Goal: Information Seeking & Learning: Learn about a topic

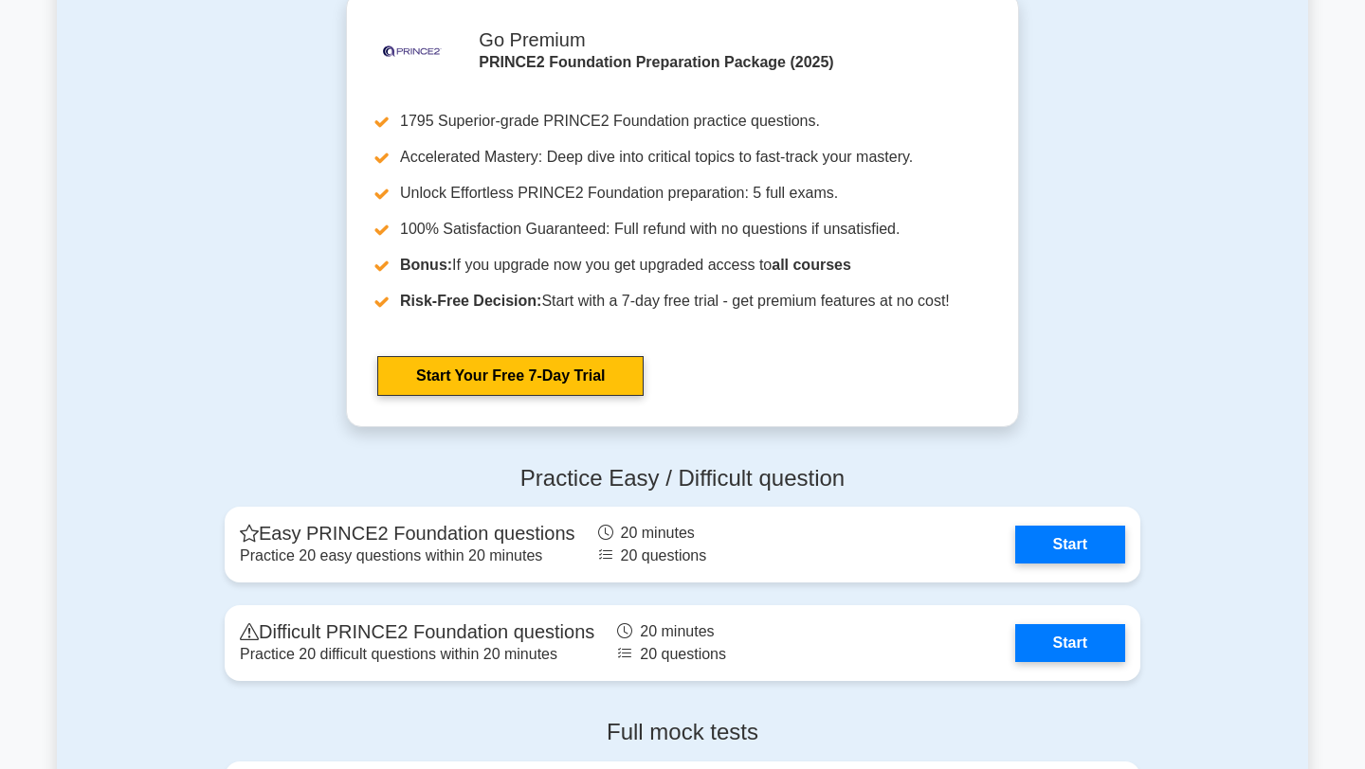
scroll to position [2019, 0]
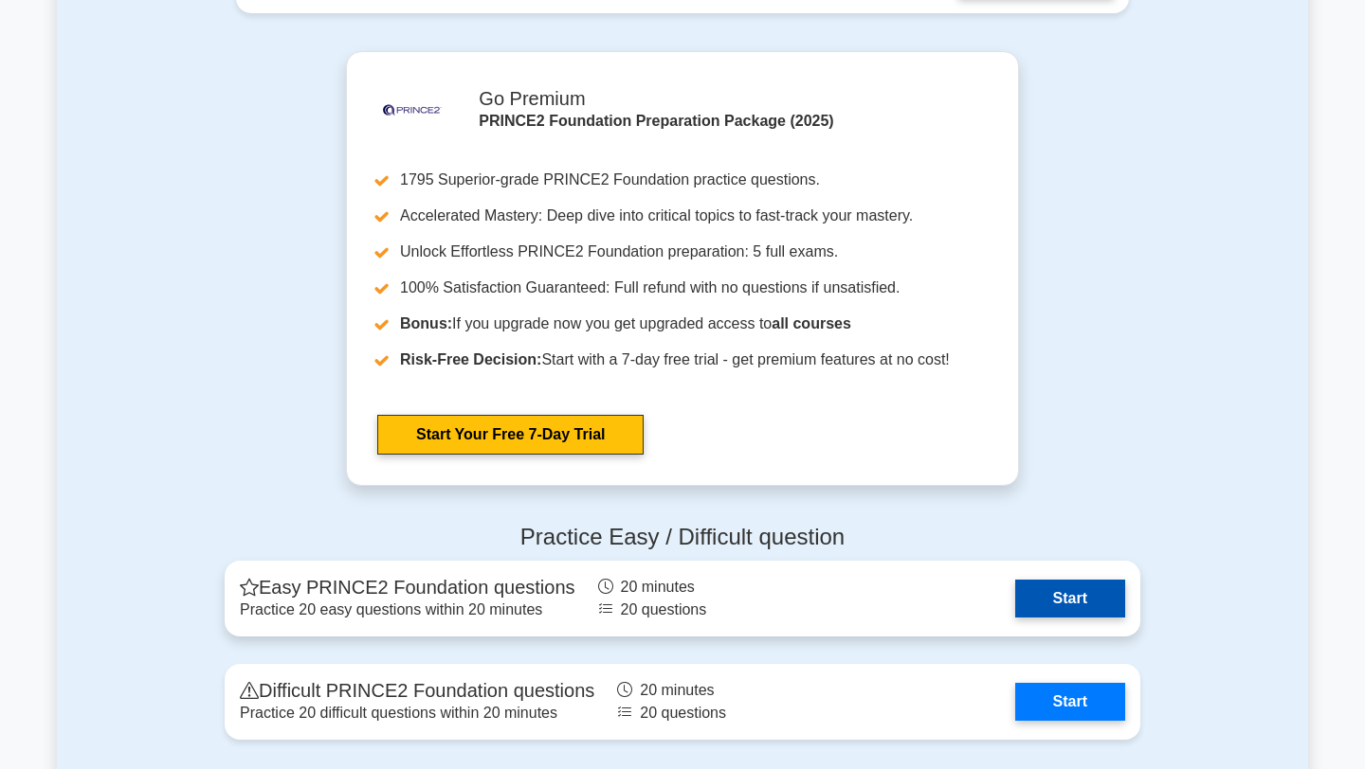
click at [1061, 599] on link "Start" at bounding box center [1070, 599] width 110 height 38
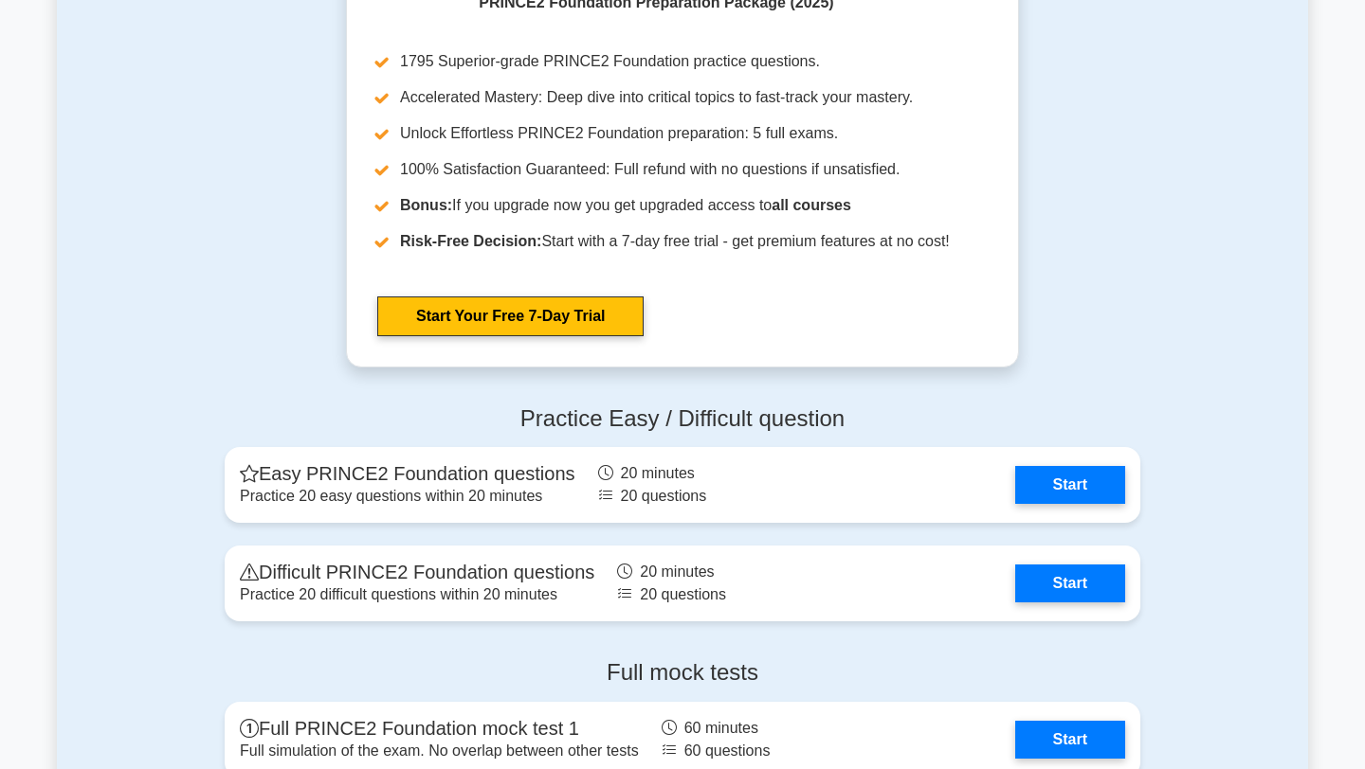
scroll to position [2135, 0]
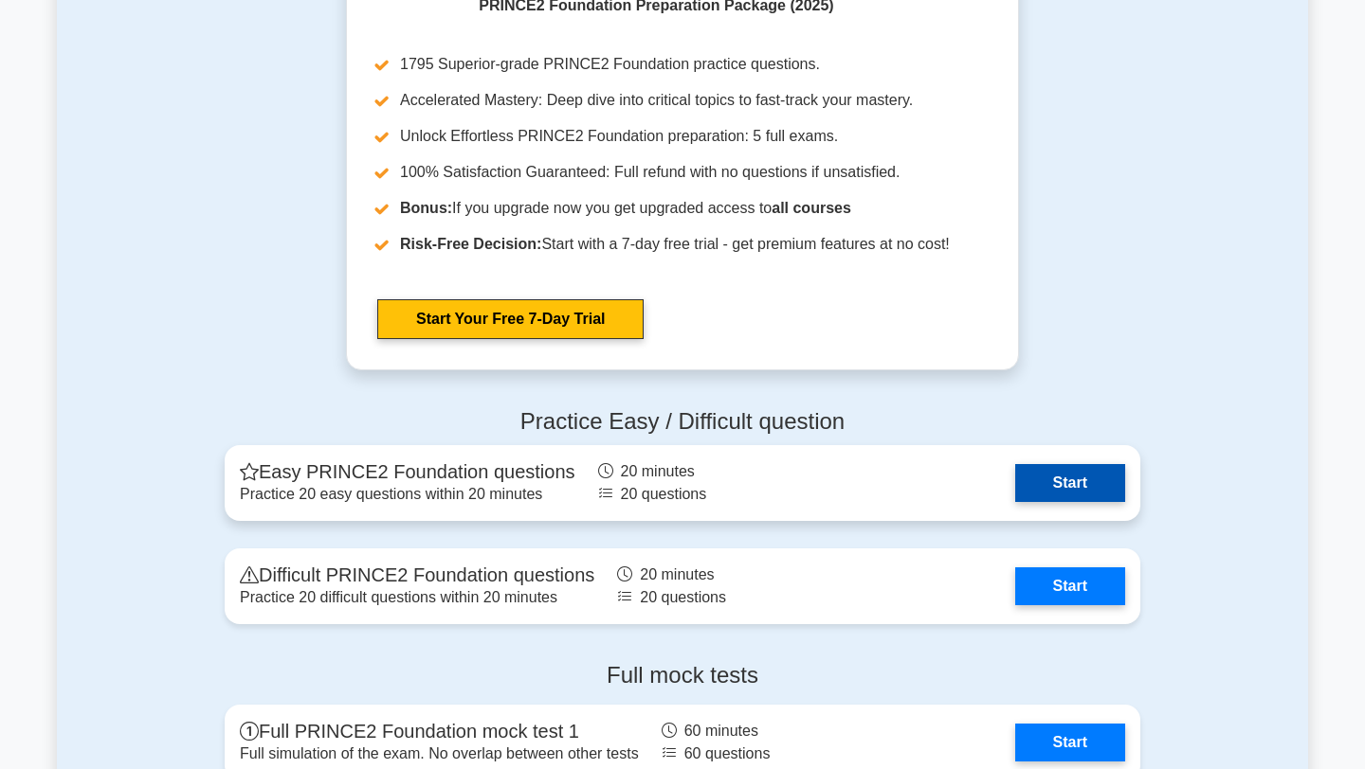
click at [1066, 498] on link "Start" at bounding box center [1070, 483] width 110 height 38
click at [1088, 464] on link "Start" at bounding box center [1070, 483] width 110 height 38
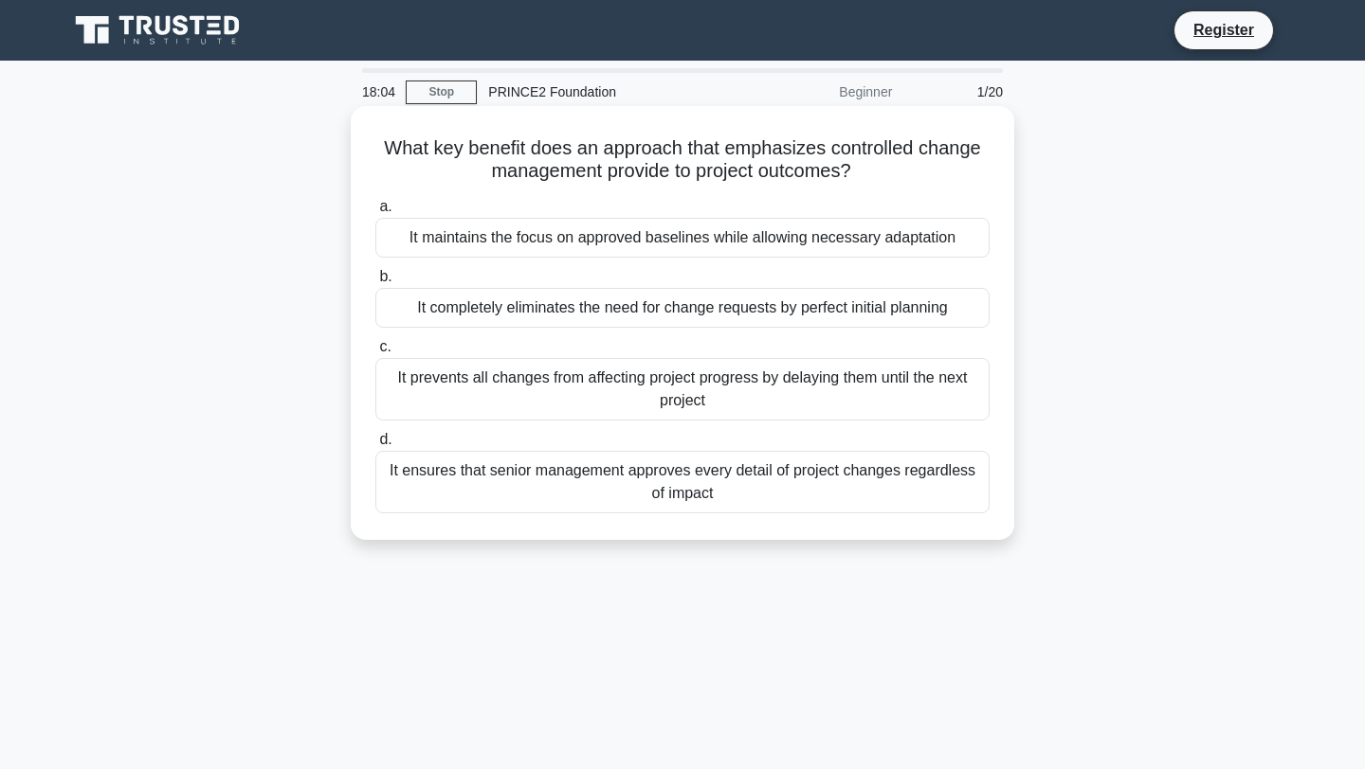
click at [640, 242] on div "It maintains the focus on approved baselines while allowing necessary adaptation" at bounding box center [682, 238] width 614 height 40
click at [375, 213] on input "a. It maintains the focus on approved baselines while allowing necessary adapta…" at bounding box center [375, 207] width 0 height 12
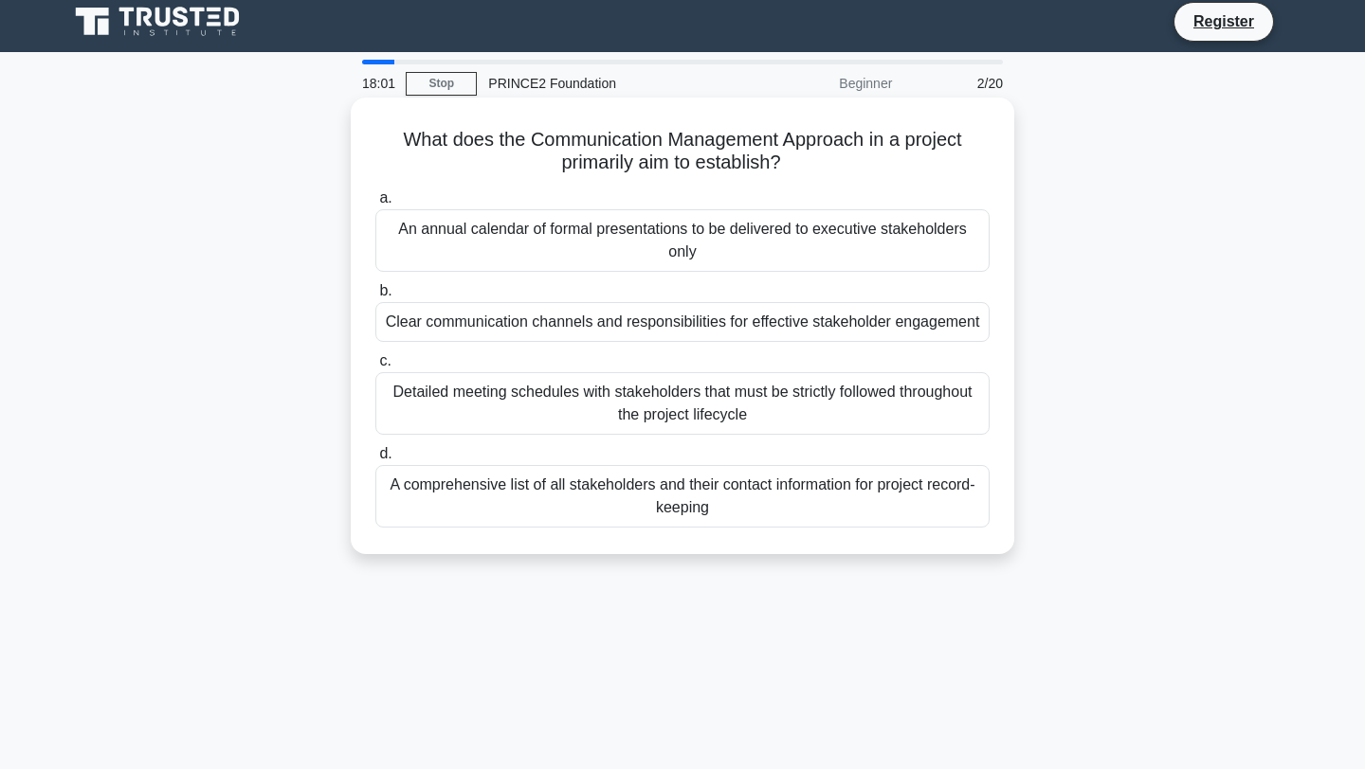
scroll to position [4, 0]
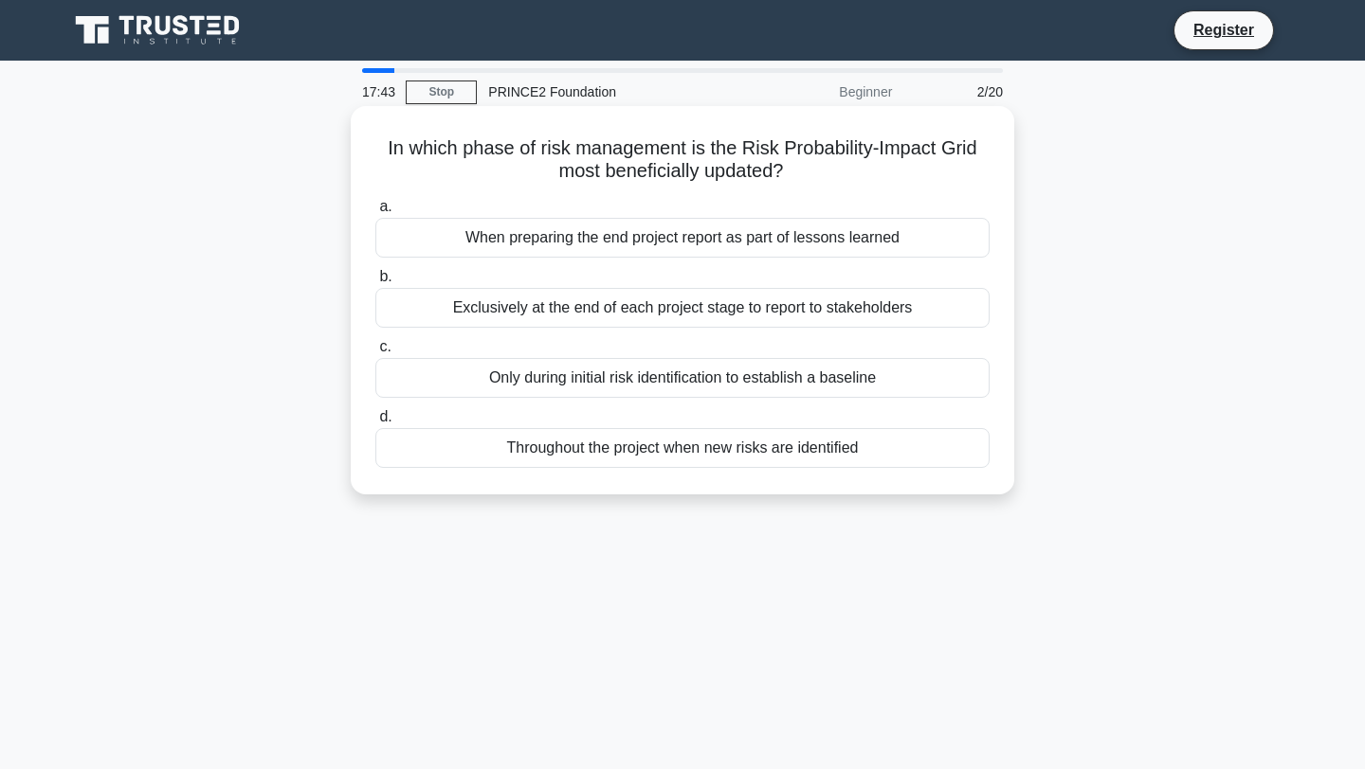
click at [629, 443] on div "Throughout the project when new risks are identified" at bounding box center [682, 448] width 614 height 40
click at [375, 424] on input "d. Throughout the project when new risks are identified" at bounding box center [375, 417] width 0 height 12
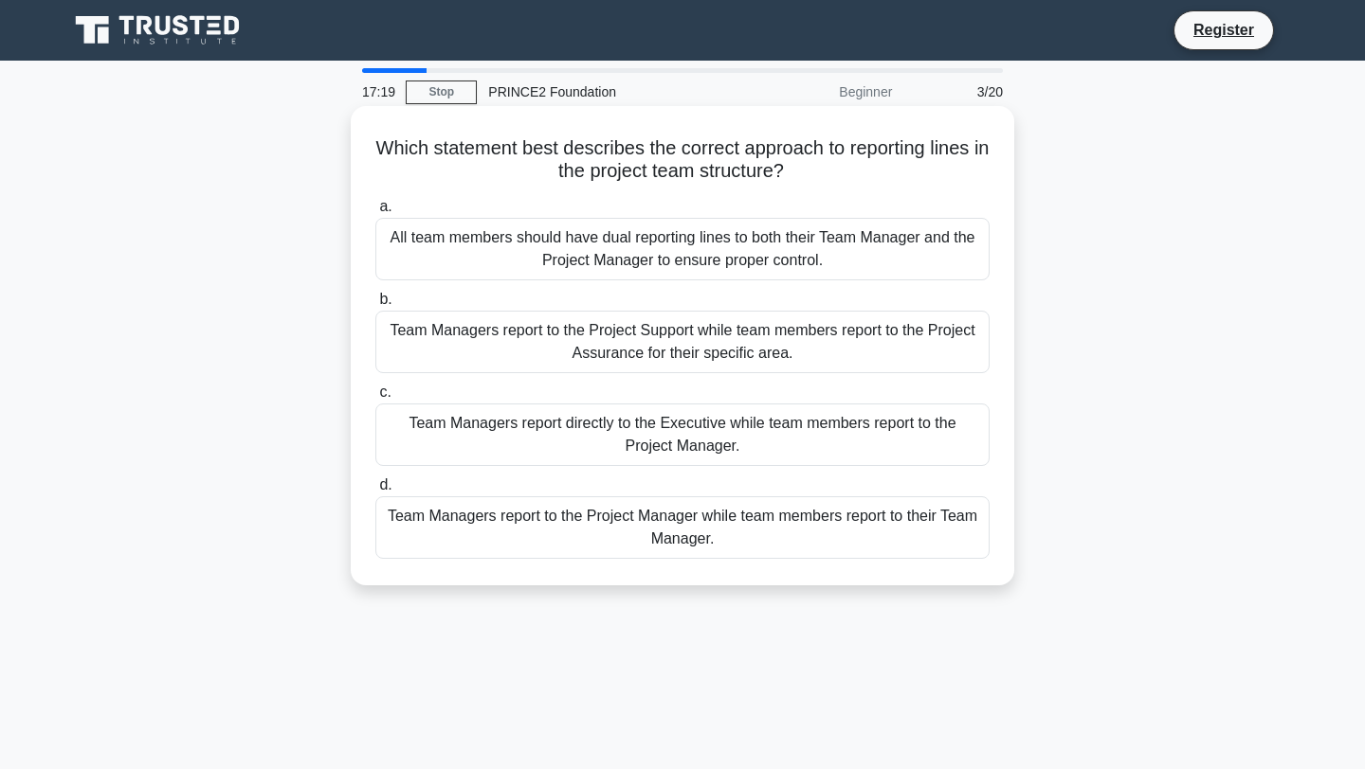
click at [736, 534] on div "Team Managers report to the Project Manager while team members report to their …" at bounding box center [682, 528] width 614 height 63
click at [375, 492] on input "d. Team Managers report to the Project Manager while team members report to the…" at bounding box center [375, 485] width 0 height 12
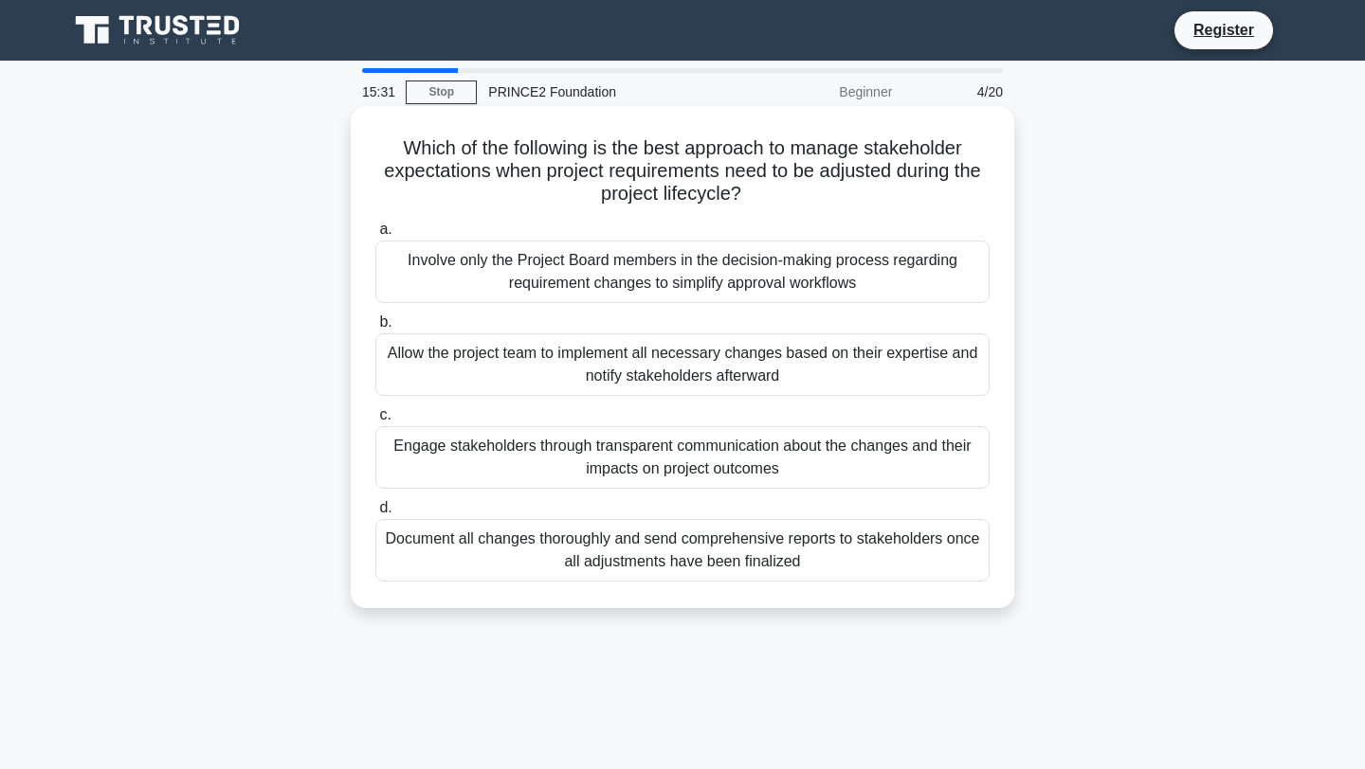
click at [650, 538] on div "Document all changes thoroughly and send comprehensive reports to stakeholders …" at bounding box center [682, 550] width 614 height 63
click at [375, 515] on input "d. Document all changes thoroughly and send comprehensive reports to stakeholde…" at bounding box center [375, 508] width 0 height 12
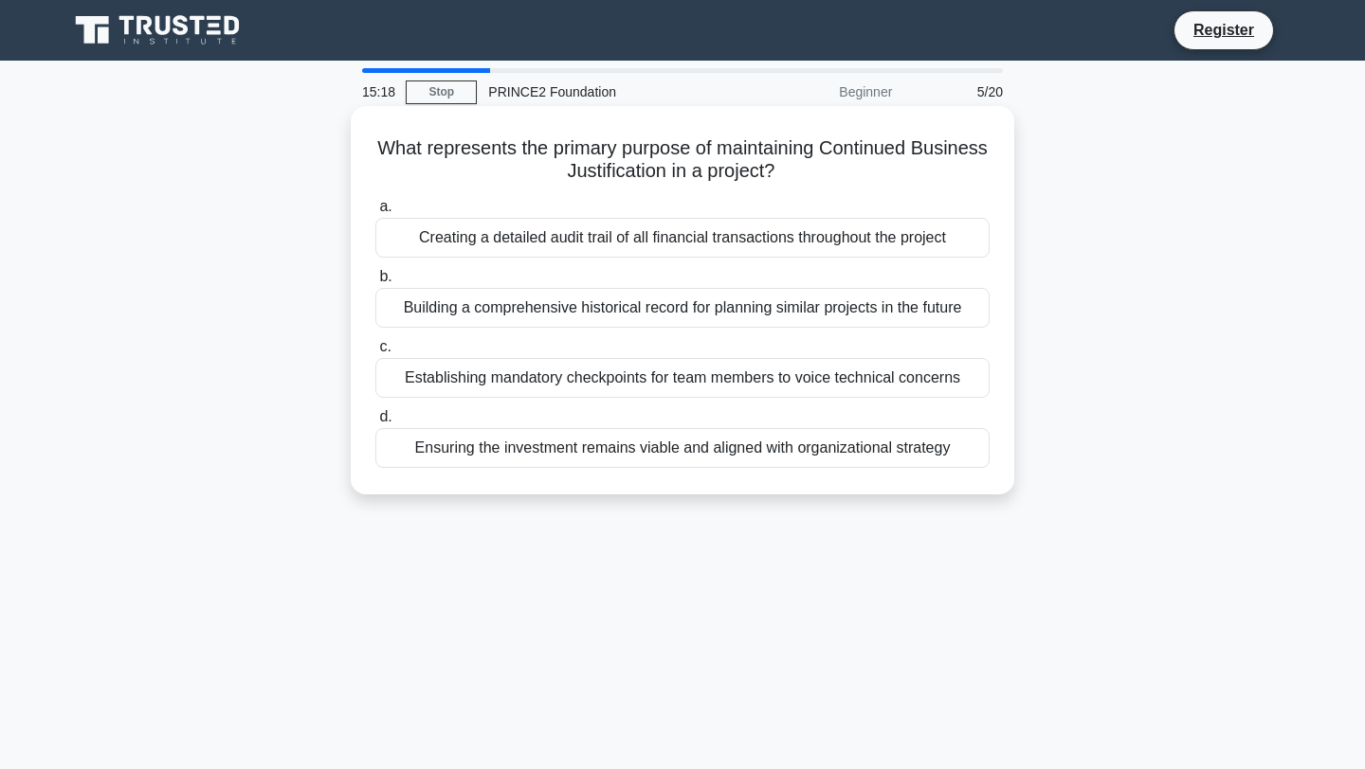
click at [676, 444] on div "Ensuring the investment remains viable and aligned with organizational strategy" at bounding box center [682, 448] width 614 height 40
click at [375, 424] on input "d. Ensuring the investment remains viable and aligned with organizational strat…" at bounding box center [375, 417] width 0 height 12
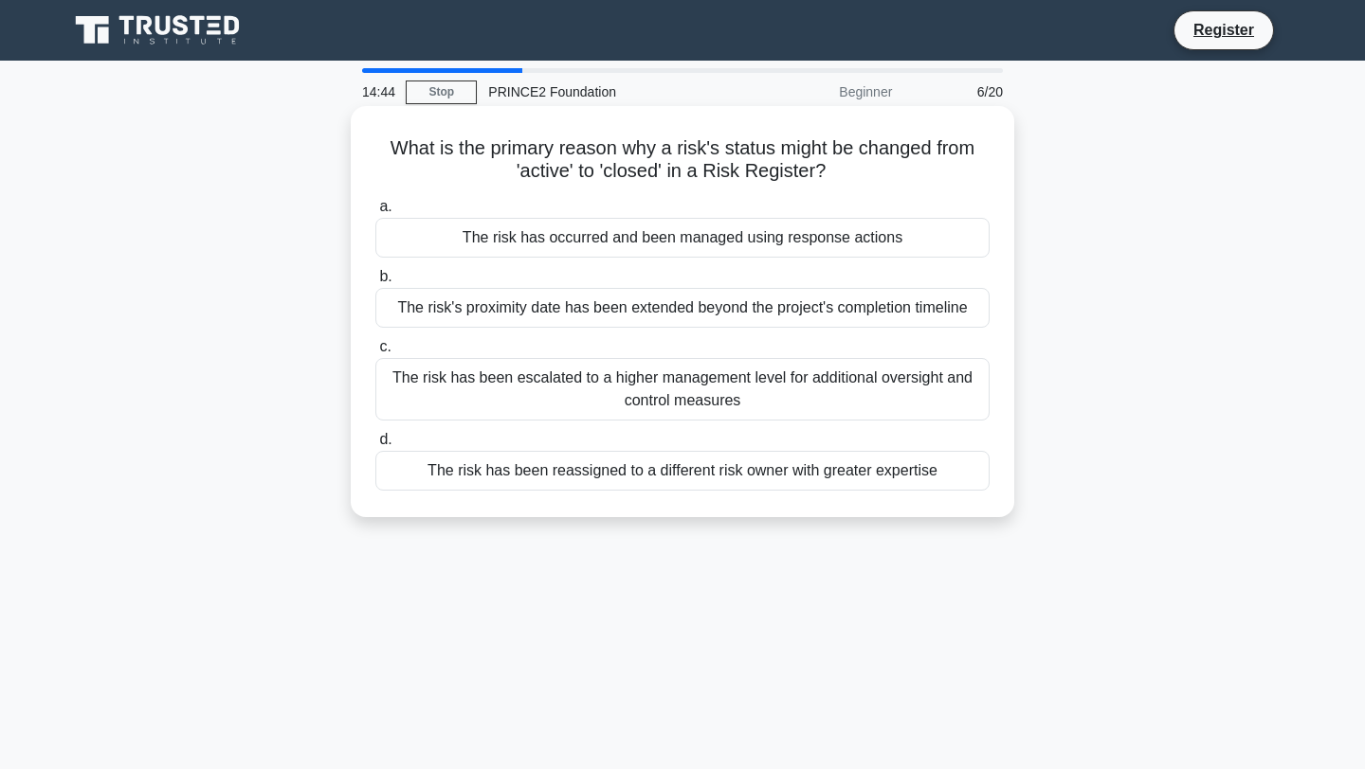
click at [708, 242] on div "The risk has occurred and been managed using response actions" at bounding box center [682, 238] width 614 height 40
click at [375, 213] on input "a. The risk has occurred and been managed using response actions" at bounding box center [375, 207] width 0 height 12
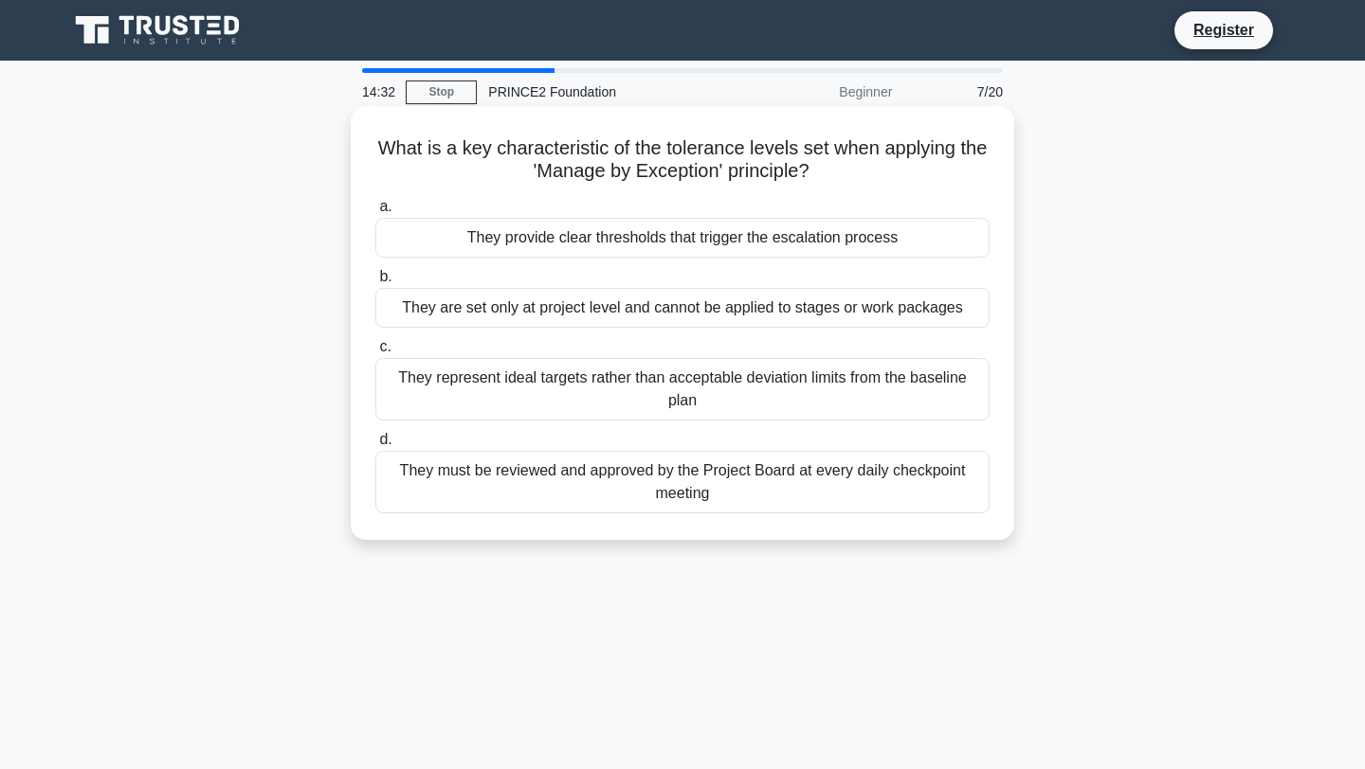
click at [665, 223] on div "They provide clear thresholds that trigger the escalation process" at bounding box center [682, 238] width 614 height 40
click at [375, 213] on input "a. They provide clear thresholds that trigger the escalation process" at bounding box center [375, 207] width 0 height 12
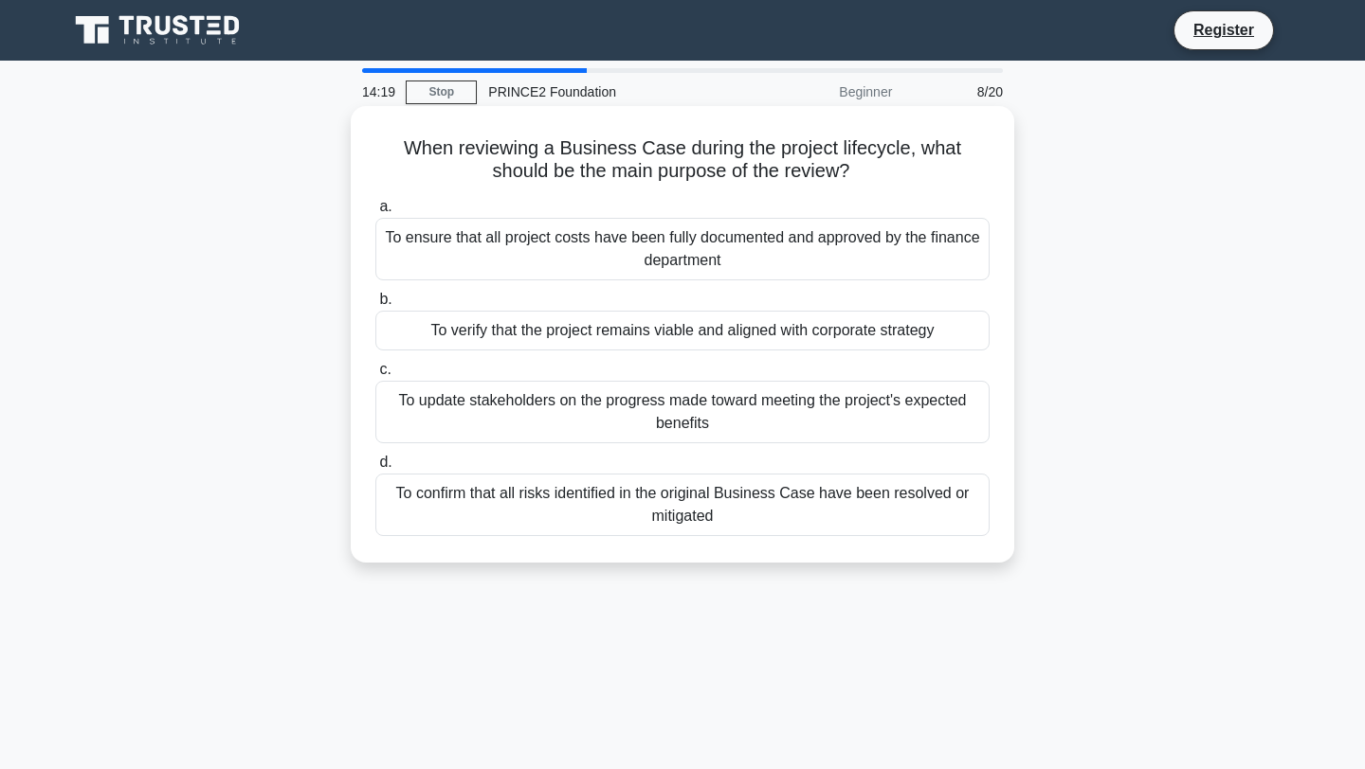
click at [712, 320] on div "To verify that the project remains viable and aligned with corporate strategy" at bounding box center [682, 331] width 614 height 40
click at [375, 306] on input "b. To verify that the project remains viable and aligned with corporate strategy" at bounding box center [375, 300] width 0 height 12
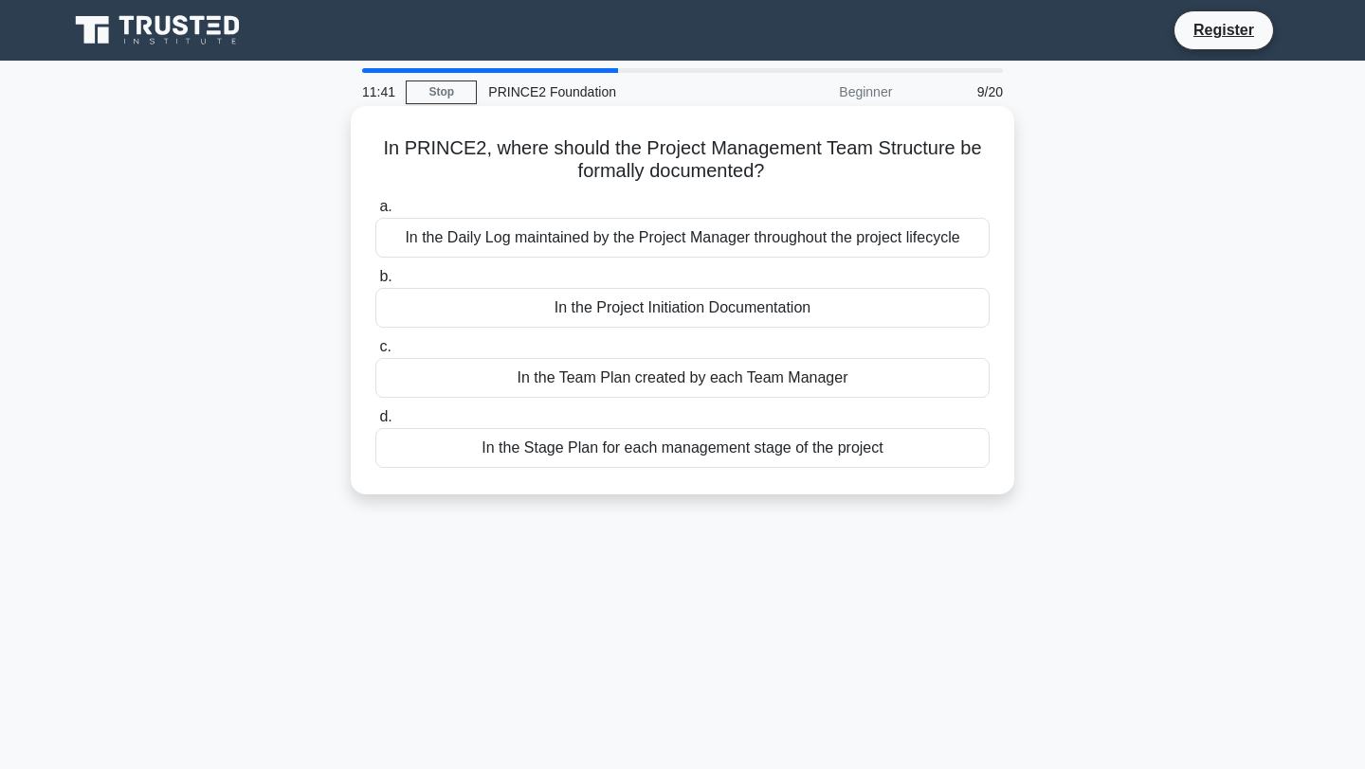
drag, startPoint x: 764, startPoint y: 172, endPoint x: 652, endPoint y: 165, distance: 112.1
click at [652, 165] on h5 "In PRINCE2, where should the Project Management Team Structure be formally docu…" at bounding box center [682, 159] width 618 height 47
click at [825, 165] on h5 "In PRINCE2, where should the Project Management Team Structure be formally docu…" at bounding box center [682, 159] width 618 height 47
drag, startPoint x: 482, startPoint y: 150, endPoint x: 412, endPoint y: 153, distance: 70.2
click at [412, 153] on h5 "In PRINCE2, where should the Project Management Team Structure be formally docu…" at bounding box center [682, 159] width 618 height 47
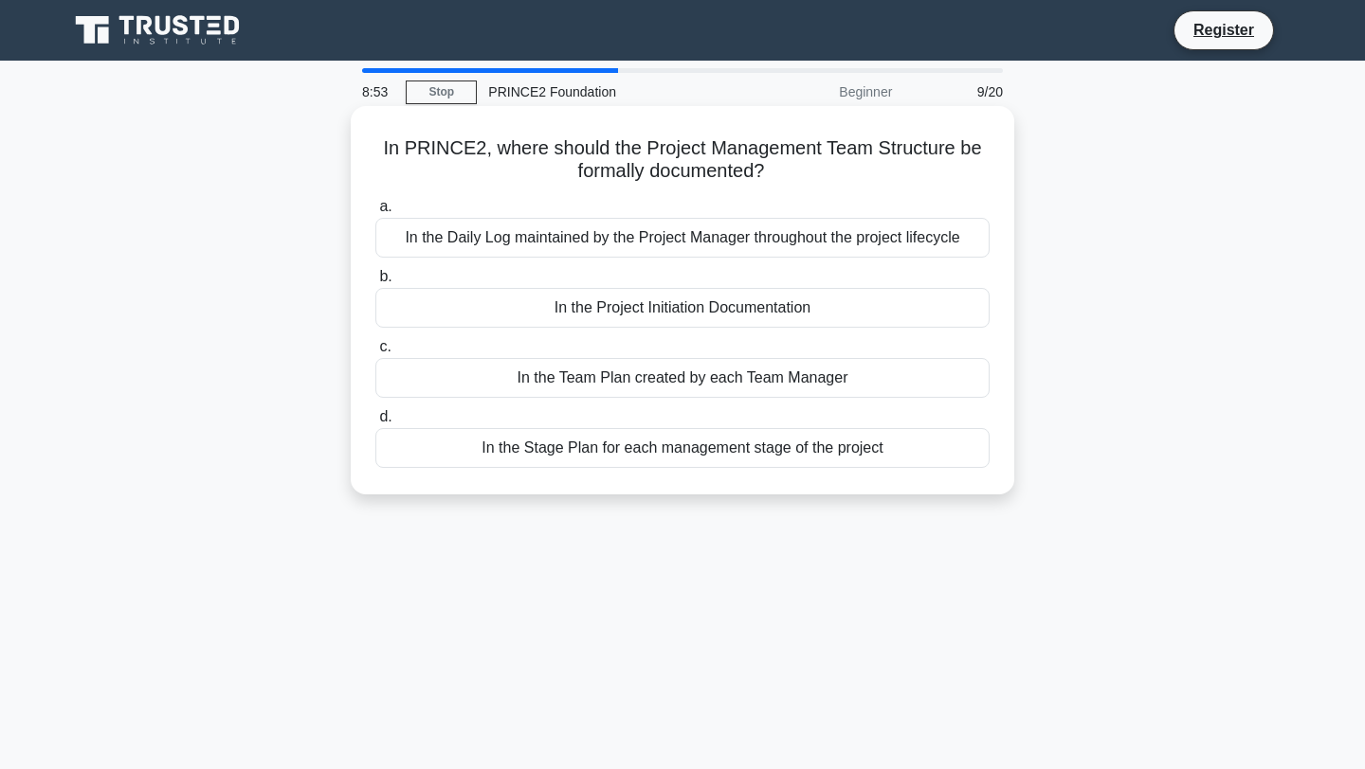
click at [509, 157] on h5 "In PRINCE2, where should the Project Management Team Structure be formally docu…" at bounding box center [682, 159] width 618 height 47
drag, startPoint x: 544, startPoint y: 153, endPoint x: 511, endPoint y: 156, distance: 33.4
click at [511, 156] on h5 "In PRINCE2, where should the Project Management Team Structure be formally docu…" at bounding box center [682, 159] width 618 height 47
drag, startPoint x: 642, startPoint y: 170, endPoint x: 625, endPoint y: 172, distance: 16.4
click at [625, 172] on h5 "In PRINCE2, where should the Project Management Team Structure be formally docu…" at bounding box center [682, 159] width 618 height 47
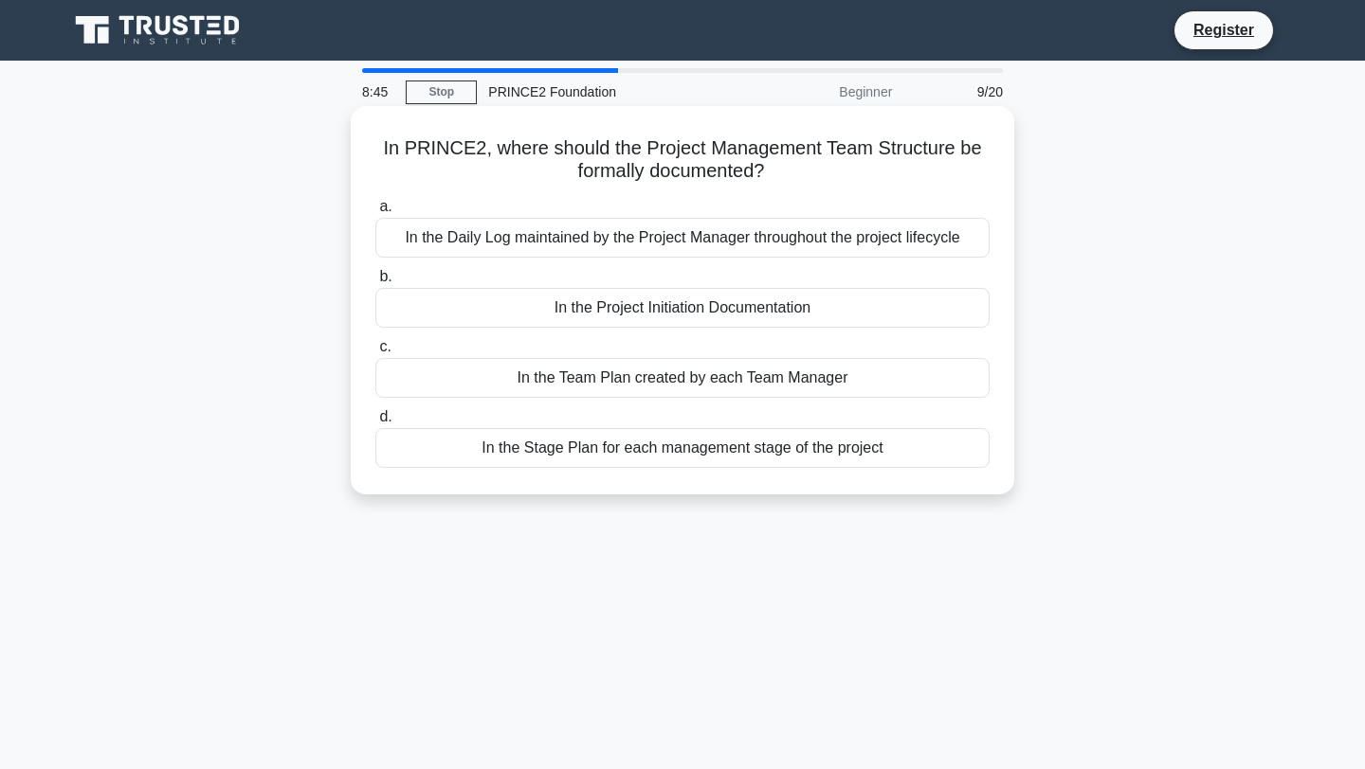
click at [678, 167] on h5 "In PRINCE2, where should the Project Management Team Structure be formally docu…" at bounding box center [682, 159] width 618 height 47
click at [750, 172] on h5 "In PRINCE2, where should the Project Management Team Structure be formally docu…" at bounding box center [682, 159] width 618 height 47
click at [740, 172] on h5 "In PRINCE2, where should the Project Management Team Structure be formally docu…" at bounding box center [682, 159] width 618 height 47
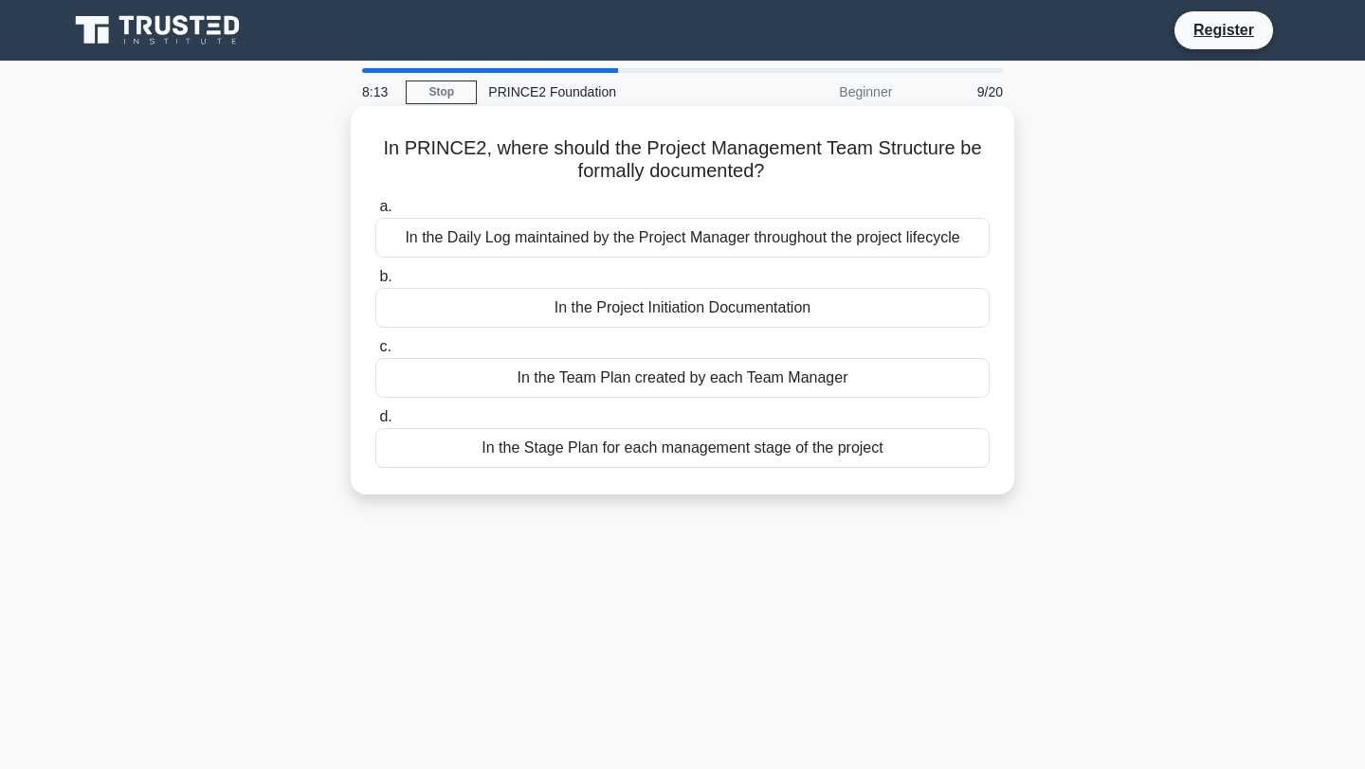
click at [626, 177] on h5 "In PRINCE2, where should the Project Management Team Structure be formally docu…" at bounding box center [682, 159] width 618 height 47
click at [544, 152] on h5 "In PRINCE2, where should the Project Management Team Structure be formally docu…" at bounding box center [682, 159] width 618 height 47
click at [802, 165] on h5 "In PRINCE2, where should the Project Management Team Structure be formally docu…" at bounding box center [682, 159] width 618 height 47
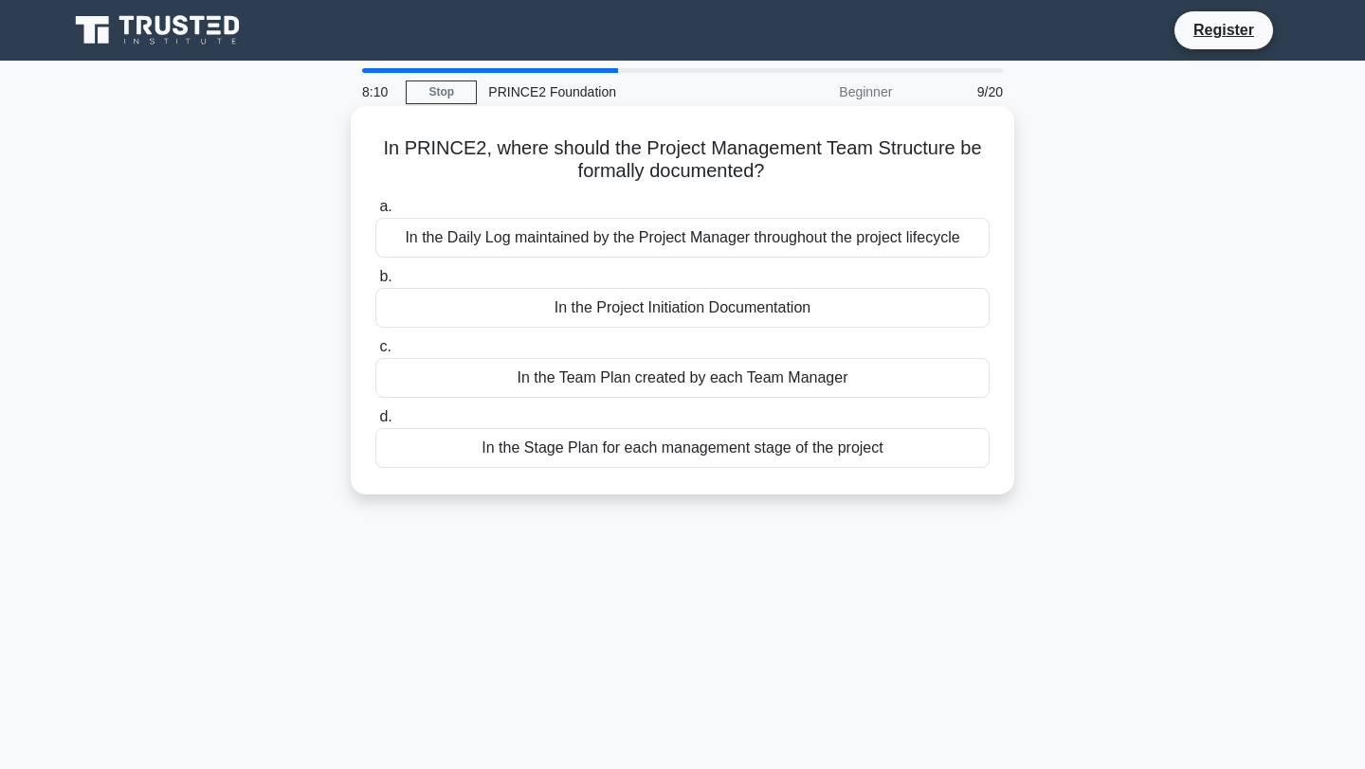
click at [768, 150] on h5 "In PRINCE2, where should the Project Management Team Structure be formally docu…" at bounding box center [682, 159] width 618 height 47
click at [751, 163] on h5 "In PRINCE2, where should the Project Management Team Structure be formally docu…" at bounding box center [682, 159] width 618 height 47
click at [517, 152] on h5 "In PRINCE2, where should the Project Management Team Structure be formally docu…" at bounding box center [682, 159] width 618 height 47
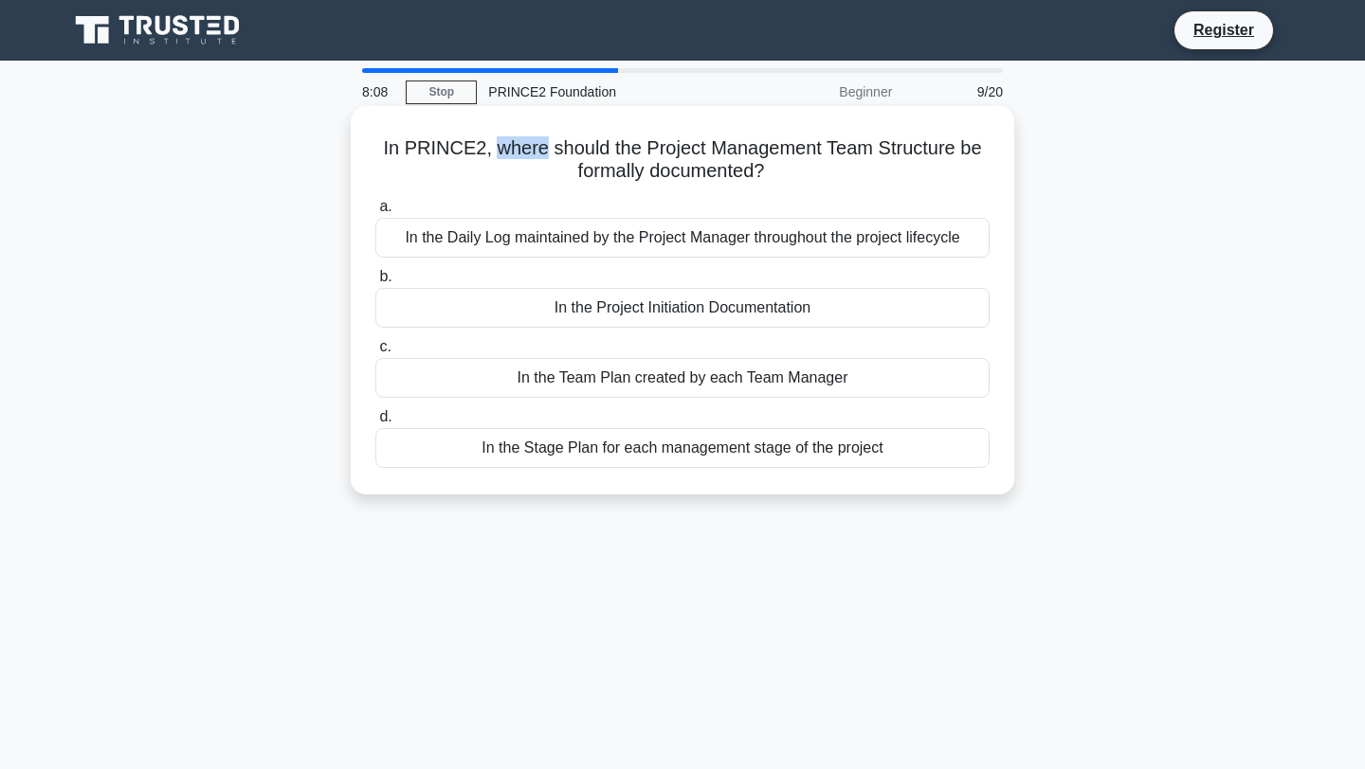
click at [785, 152] on h5 "In PRINCE2, where should the Project Management Team Structure be formally docu…" at bounding box center [682, 159] width 618 height 47
click at [800, 185] on div "In PRINCE2, where should the Project Management Team Structure be formally docu…" at bounding box center [682, 300] width 648 height 373
click at [755, 310] on div "In the Project Initiation Documentation" at bounding box center [682, 308] width 614 height 40
click at [375, 283] on input "b. In the Project Initiation Documentation" at bounding box center [375, 277] width 0 height 12
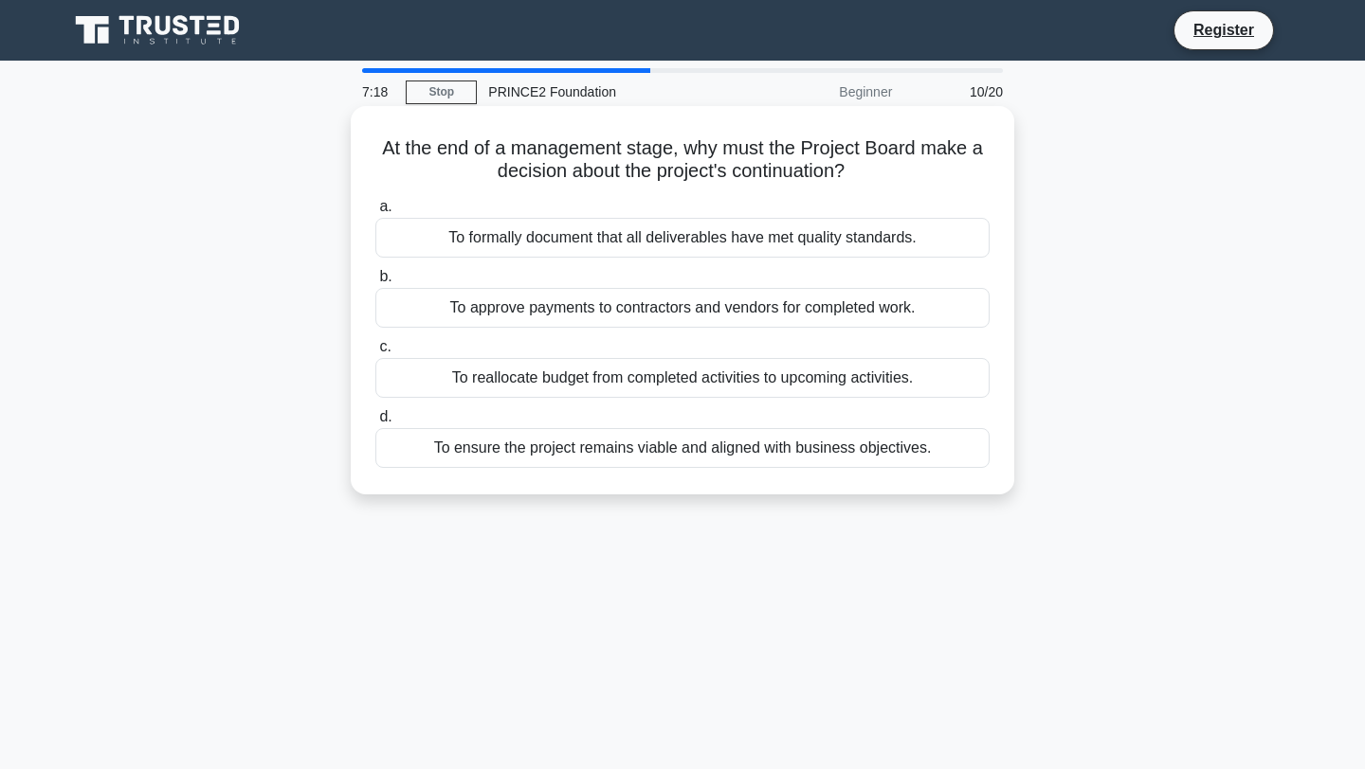
click at [691, 448] on div "To ensure the project remains viable and aligned with business objectives." at bounding box center [682, 448] width 614 height 40
click at [375, 424] on input "d. To ensure the project remains viable and aligned with business objectives." at bounding box center [375, 417] width 0 height 12
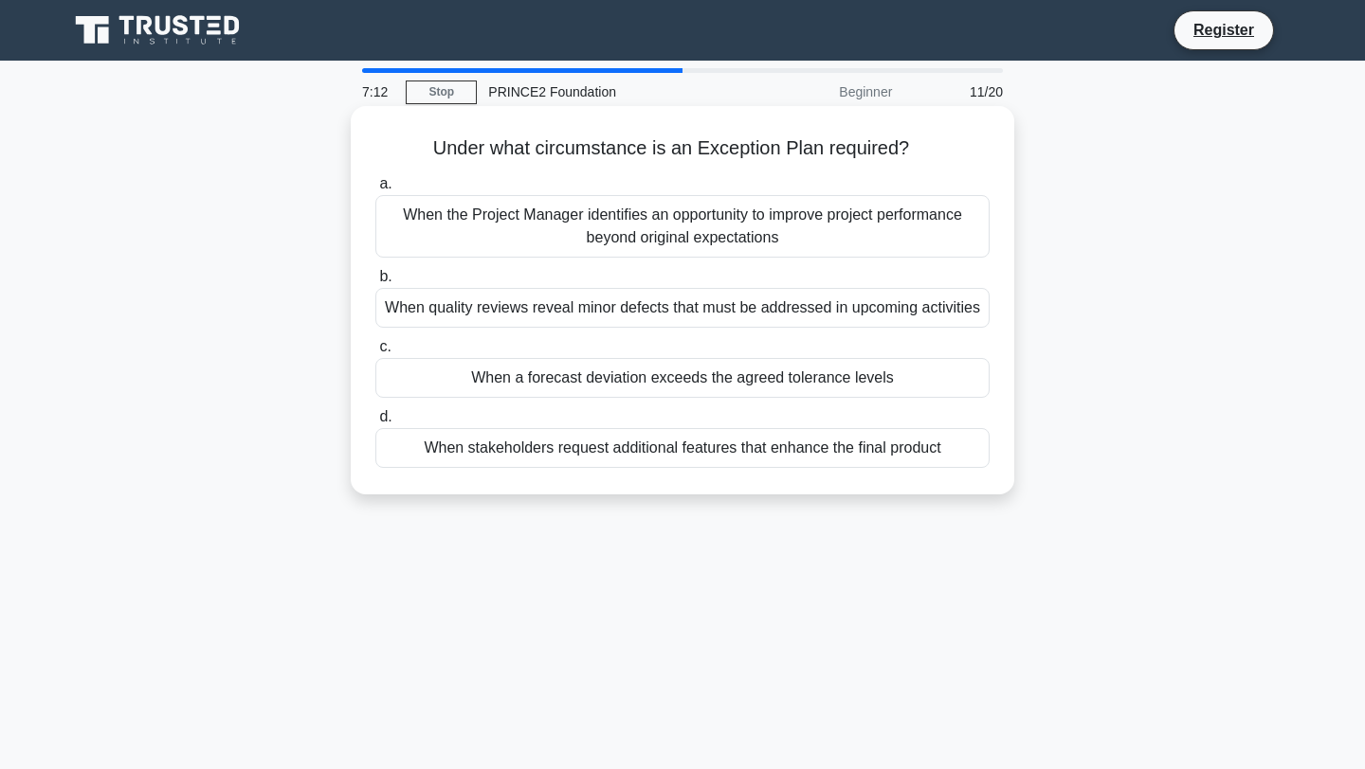
click at [652, 378] on div "When a forecast deviation exceeds the agreed tolerance levels" at bounding box center [682, 378] width 614 height 40
click at [375, 353] on input "c. When a forecast deviation exceeds the agreed tolerance levels" at bounding box center [375, 347] width 0 height 12
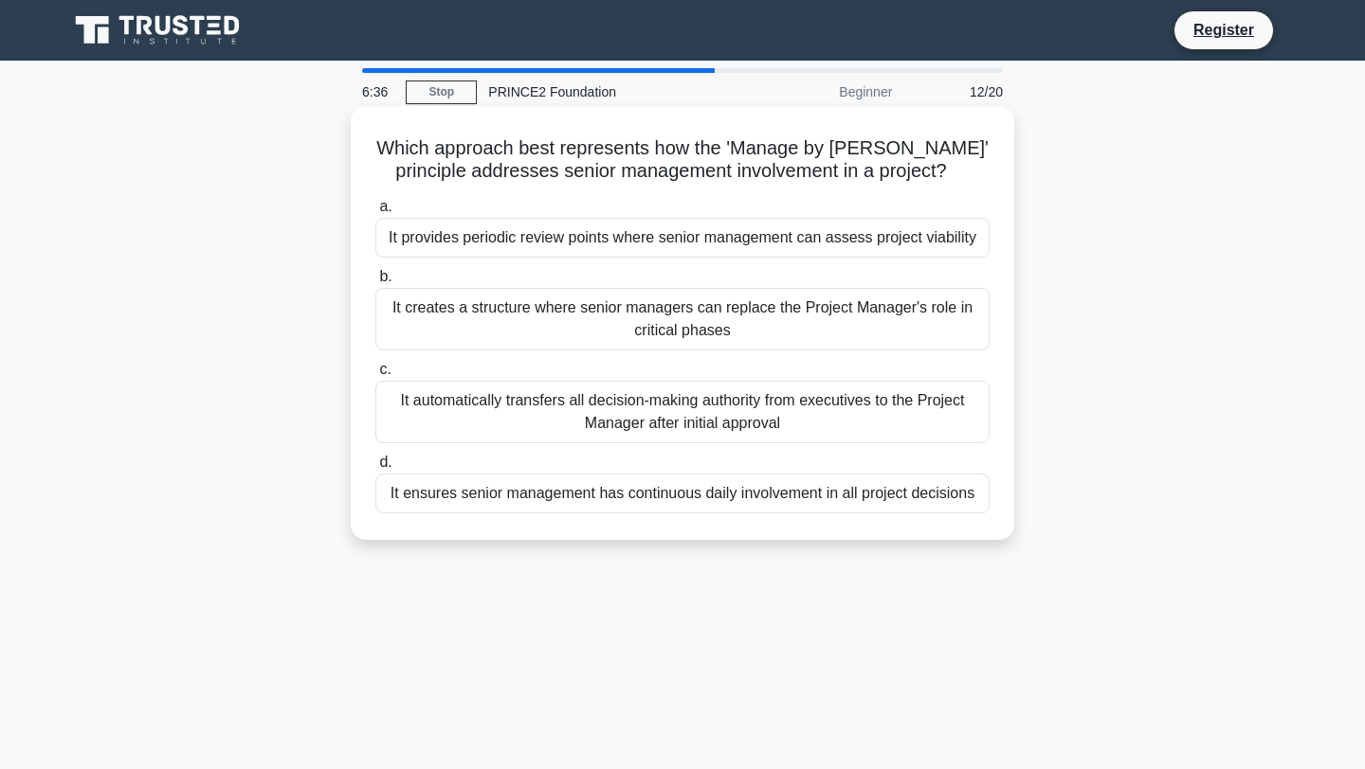
click at [703, 230] on div "It provides periodic review points where senior management can assess project v…" at bounding box center [682, 238] width 614 height 40
click at [375, 213] on input "a. It provides periodic review points where senior management can assess projec…" at bounding box center [375, 207] width 0 height 12
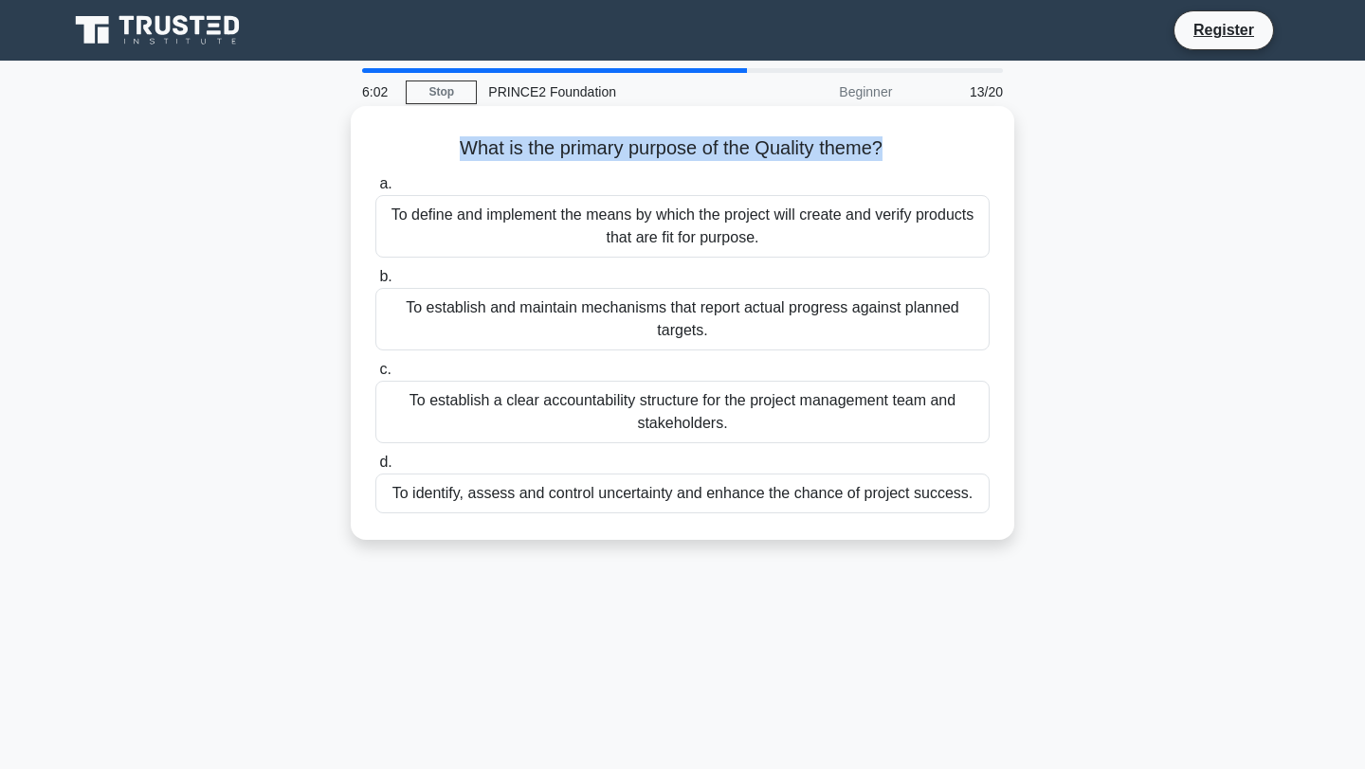
drag, startPoint x: 880, startPoint y: 148, endPoint x: 458, endPoint y: 154, distance: 422.7
click at [458, 154] on h5 "What is the primary purpose of the Quality theme? .spinner_0XTQ{transform-origi…" at bounding box center [682, 148] width 618 height 25
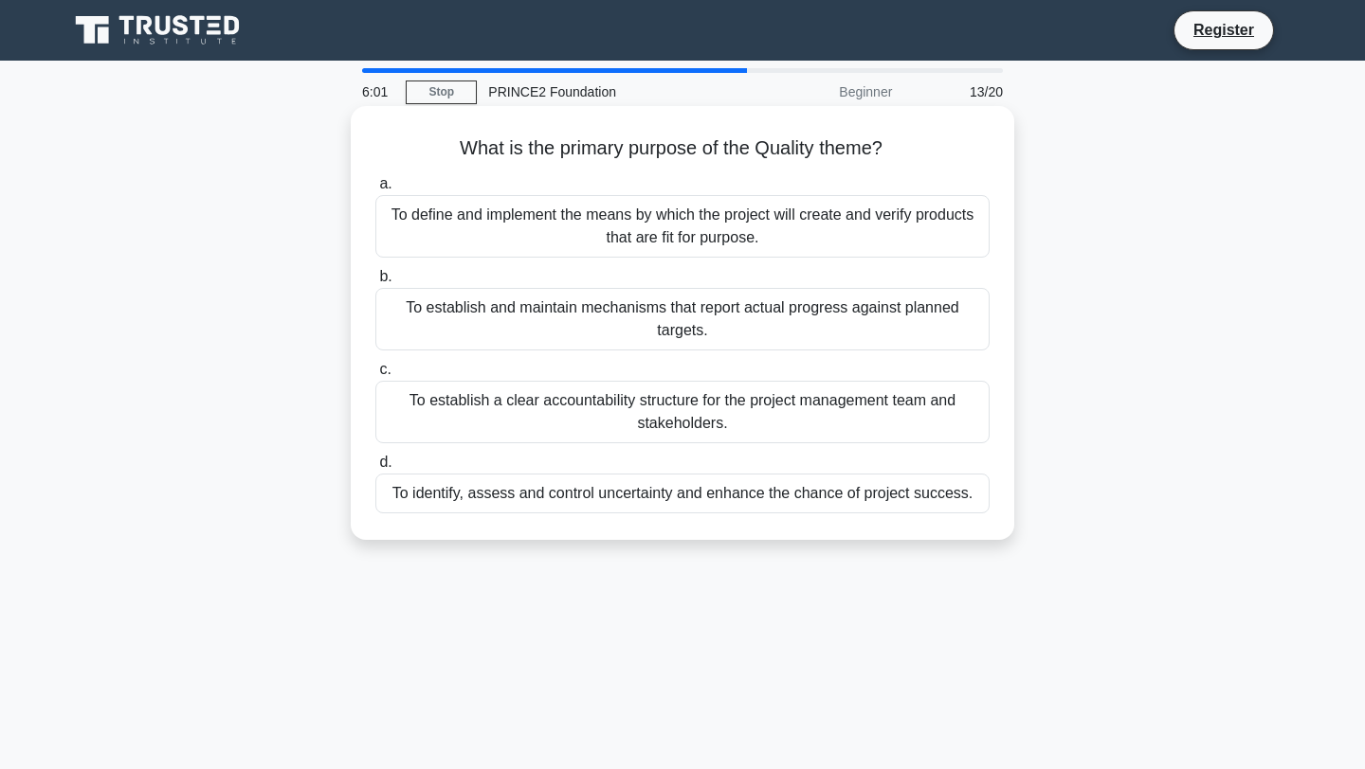
click at [910, 143] on h5 "What is the primary purpose of the Quality theme? .spinner_0XTQ{transform-origi…" at bounding box center [682, 148] width 618 height 25
click at [675, 156] on h5 "What is the primary purpose of the Quality theme? .spinner_0XTQ{transform-origi…" at bounding box center [682, 148] width 618 height 25
click at [828, 143] on h5 "What is the primary purpose of the Quality theme? .spinner_0XTQ{transform-origi…" at bounding box center [682, 148] width 618 height 25
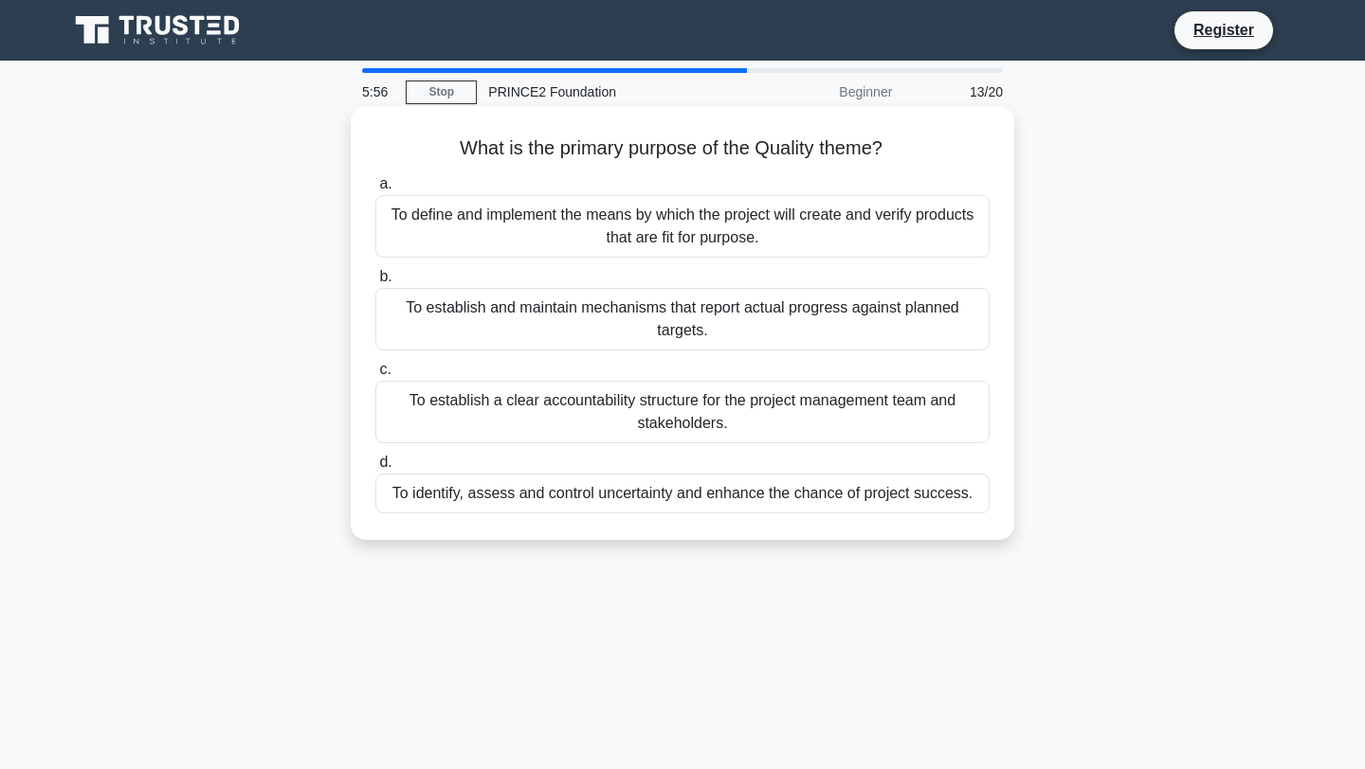
click at [484, 157] on h5 "What is the primary purpose of the Quality theme? .spinner_0XTQ{transform-origi…" at bounding box center [682, 148] width 618 height 25
click at [876, 149] on h5 "What is the primary purpose of the Quality theme? .spinner_0XTQ{transform-origi…" at bounding box center [682, 148] width 618 height 25
click at [882, 149] on h5 "What is the primary purpose of the Quality theme? .spinner_0XTQ{transform-origi…" at bounding box center [682, 148] width 618 height 25
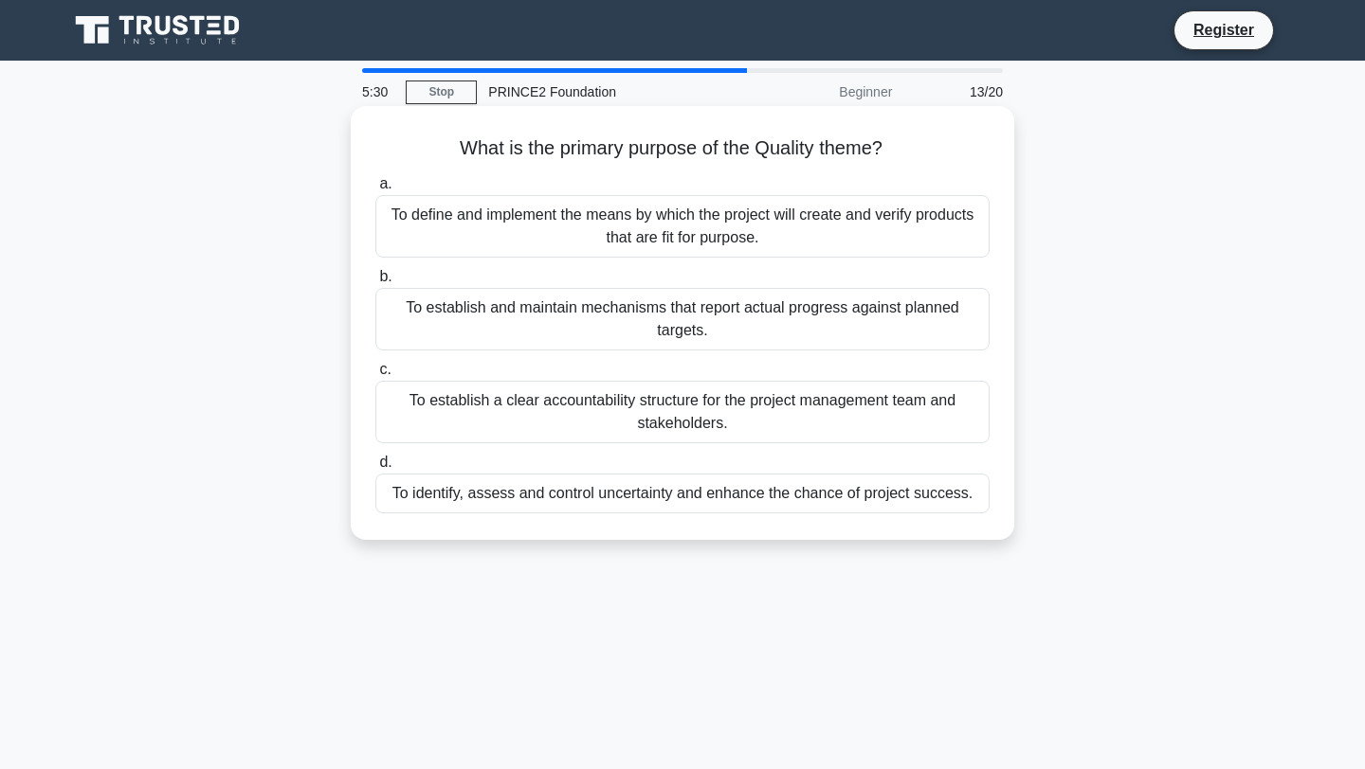
click at [603, 238] on div "To define and implement the means by which the project will create and verify p…" at bounding box center [682, 226] width 614 height 63
click at [375, 190] on input "a. To define and implement the means by which the project will create and verif…" at bounding box center [375, 184] width 0 height 12
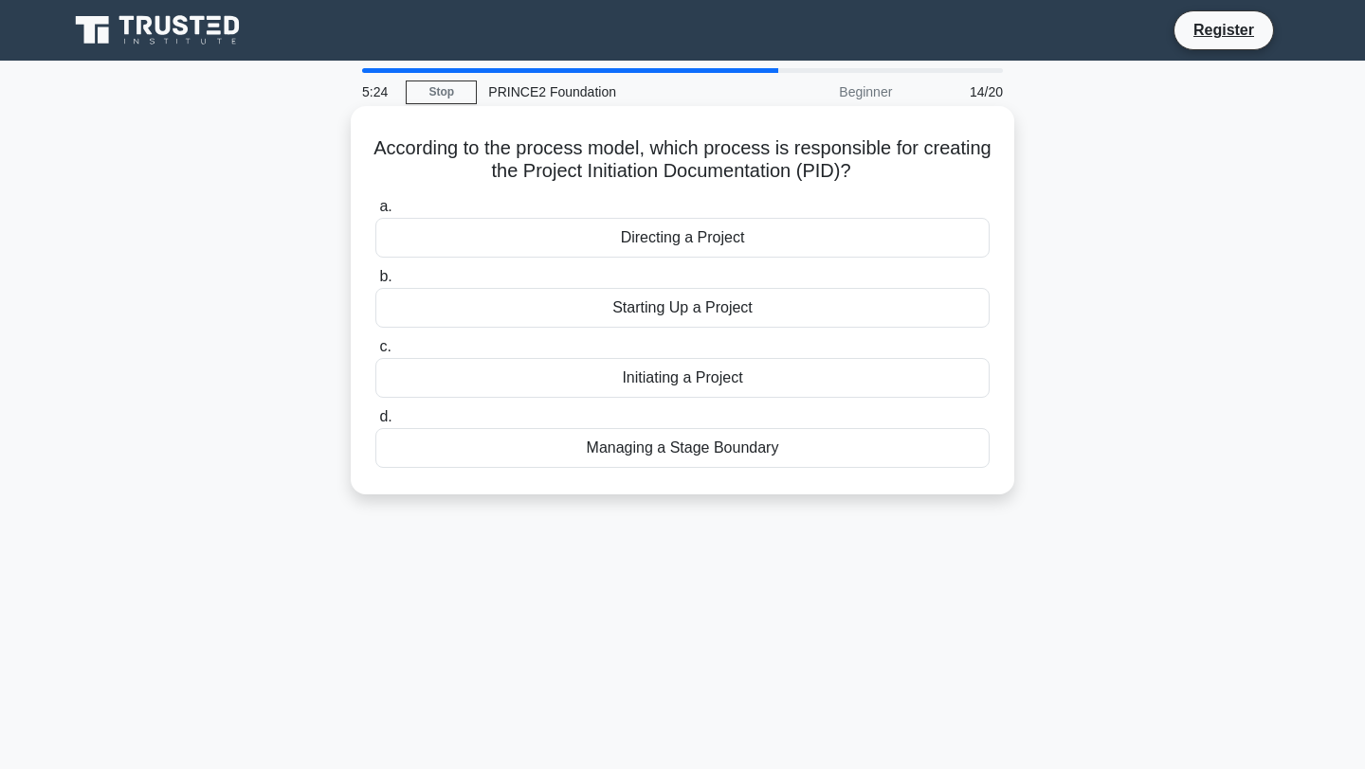
click at [666, 312] on div "Starting Up a Project" at bounding box center [682, 308] width 614 height 40
click at [375, 283] on input "b. Starting Up a Project" at bounding box center [375, 277] width 0 height 12
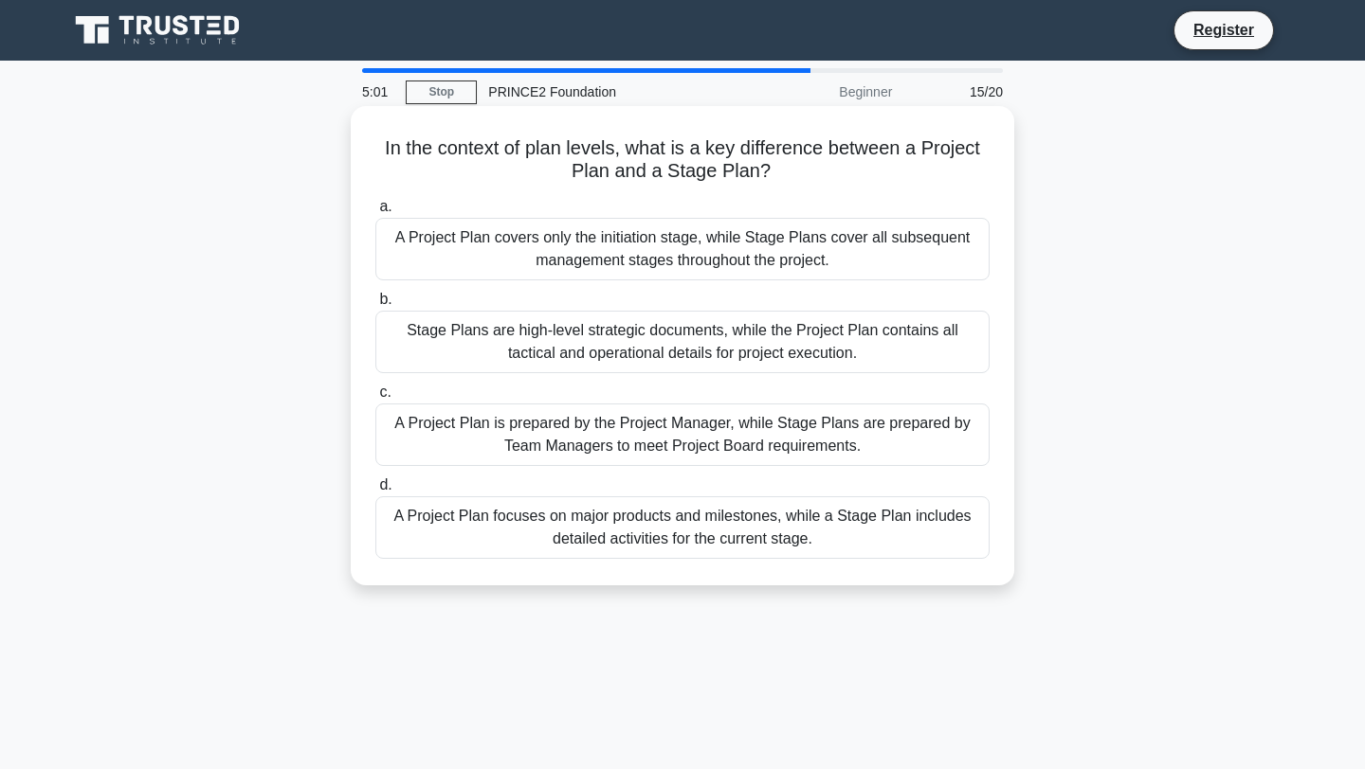
click at [720, 506] on div "A Project Plan focuses on major products and milestones, while a Stage Plan inc…" at bounding box center [682, 528] width 614 height 63
click at [375, 492] on input "d. A Project Plan focuses on major products and milestones, while a Stage Plan …" at bounding box center [375, 485] width 0 height 12
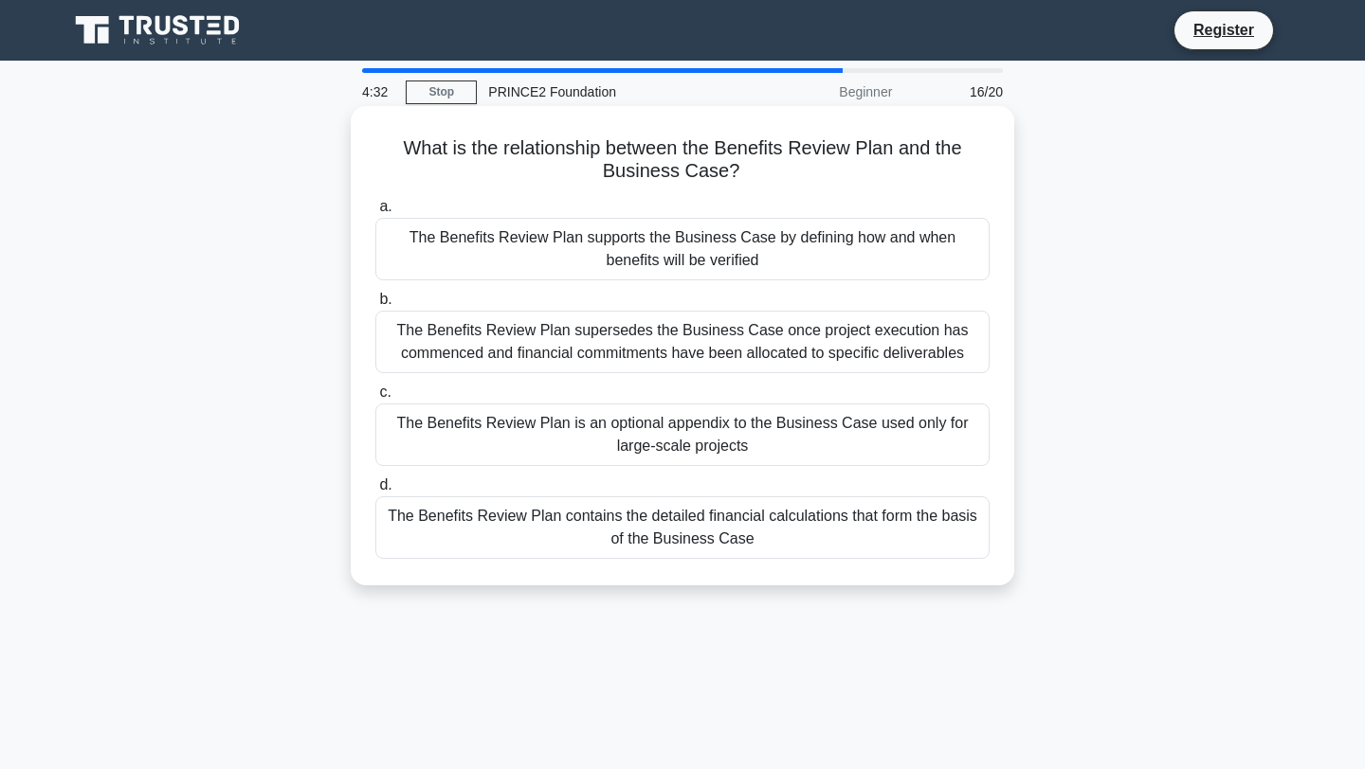
click at [696, 262] on div "The Benefits Review Plan supports the Business Case by defining how and when be…" at bounding box center [682, 249] width 614 height 63
click at [375, 213] on input "a. The Benefits Review Plan supports the Business Case by defining how and when…" at bounding box center [375, 207] width 0 height 12
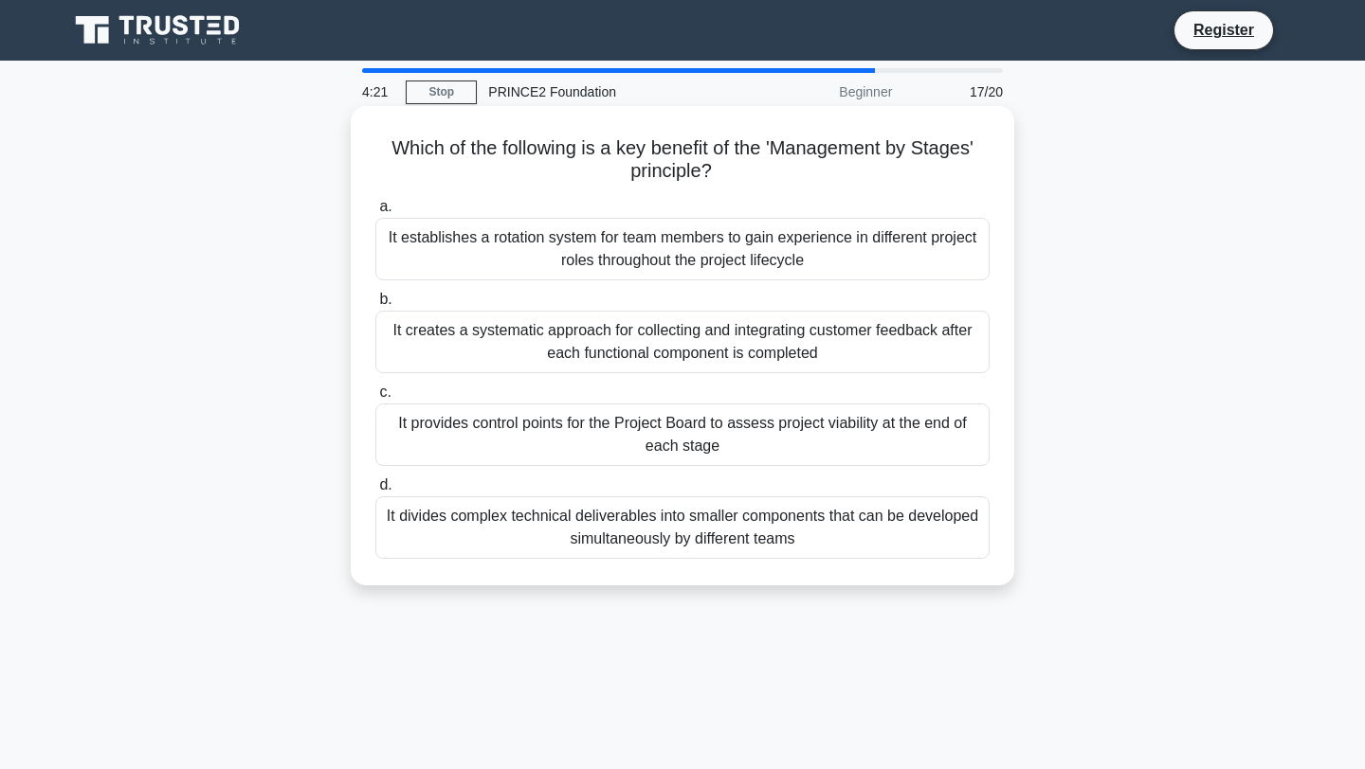
click at [674, 429] on div "It provides control points for the Project Board to assess project viability at…" at bounding box center [682, 435] width 614 height 63
click at [375, 399] on input "c. It provides control points for the Project Board to assess project viability…" at bounding box center [375, 393] width 0 height 12
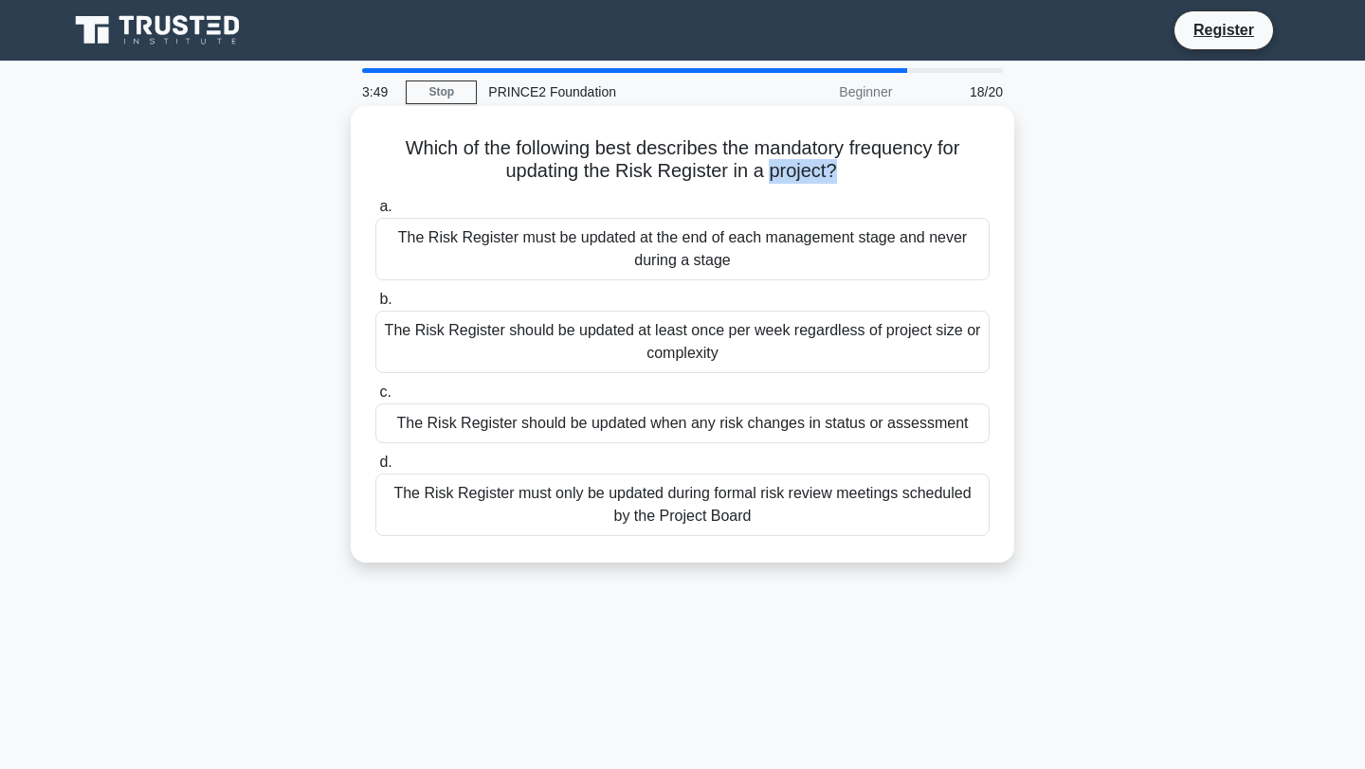
drag, startPoint x: 830, startPoint y: 172, endPoint x: 768, endPoint y: 166, distance: 62.8
click at [768, 166] on h5 "Which of the following best describes the mandatory frequency for updating the …" at bounding box center [682, 159] width 618 height 47
click at [923, 181] on h5 "Which of the following best describes the mandatory frequency for updating the …" at bounding box center [682, 159] width 618 height 47
drag, startPoint x: 833, startPoint y: 173, endPoint x: 766, endPoint y: 176, distance: 67.3
click at [766, 176] on h5 "Which of the following best describes the mandatory frequency for updating the …" at bounding box center [682, 159] width 618 height 47
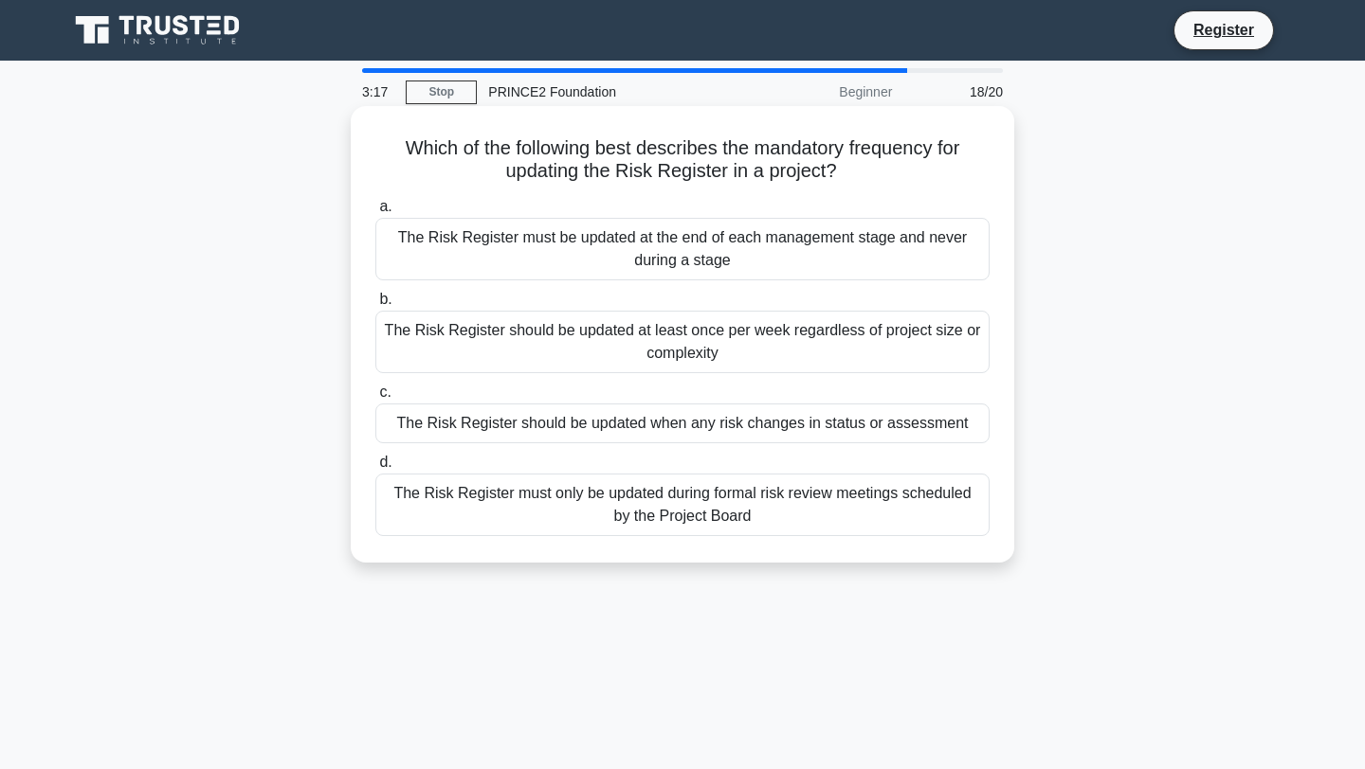
click at [892, 186] on div "Which of the following best describes the mandatory frequency for updating the …" at bounding box center [682, 335] width 648 height 442
drag, startPoint x: 452, startPoint y: 151, endPoint x: 409, endPoint y: 149, distance: 42.7
click at [409, 149] on h5 "Which of the following best describes the mandatory frequency for updating the …" at bounding box center [682, 159] width 618 height 47
click at [897, 172] on h5 "Which of the following best describes the mandatory frequency for updating the …" at bounding box center [682, 159] width 618 height 47
drag, startPoint x: 832, startPoint y: 171, endPoint x: 765, endPoint y: 171, distance: 67.3
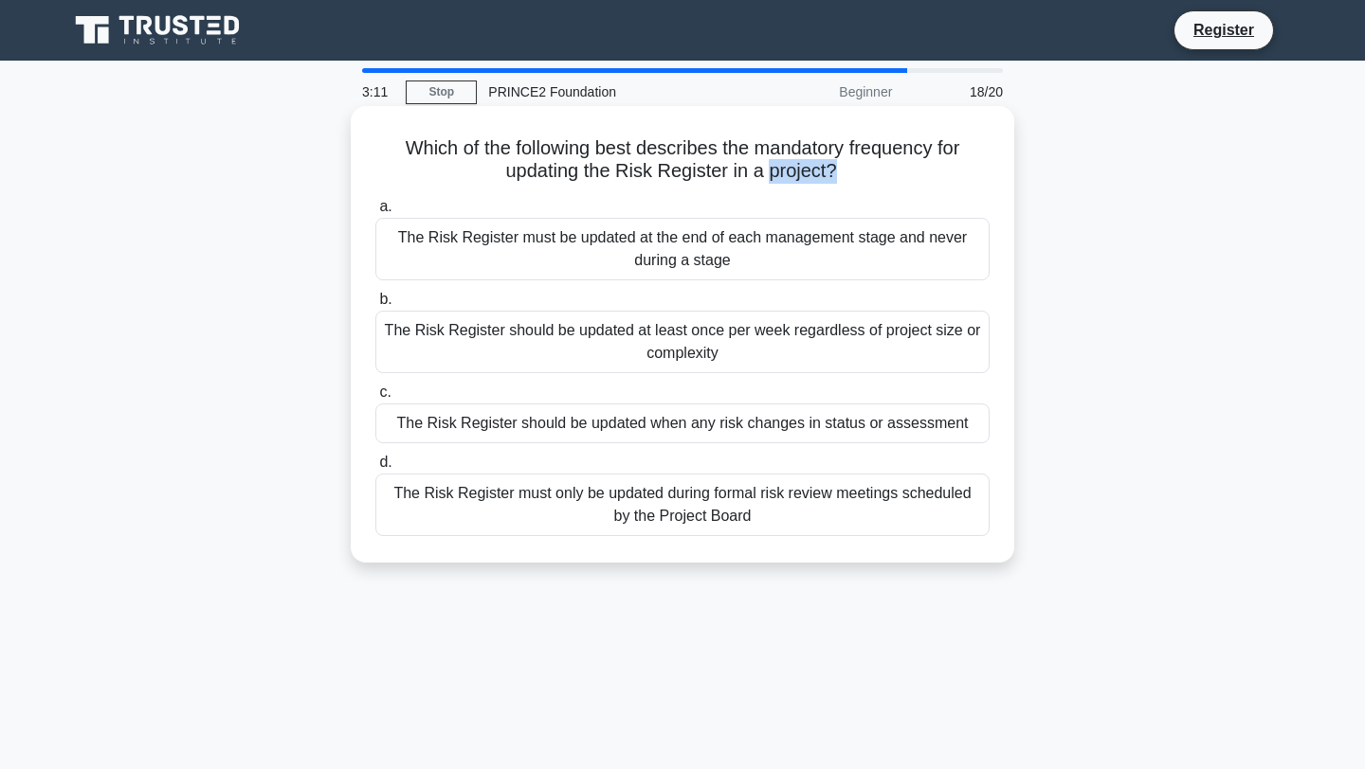
click at [765, 171] on h5 "Which of the following best describes the mandatory frequency for updating the …" at bounding box center [682, 159] width 618 height 47
click at [952, 204] on label "a. The Risk Register must be updated at the end of each management stage and ne…" at bounding box center [682, 237] width 614 height 85
click at [375, 204] on input "a. The Risk Register must be updated at the end of each management stage and ne…" at bounding box center [375, 207] width 0 height 12
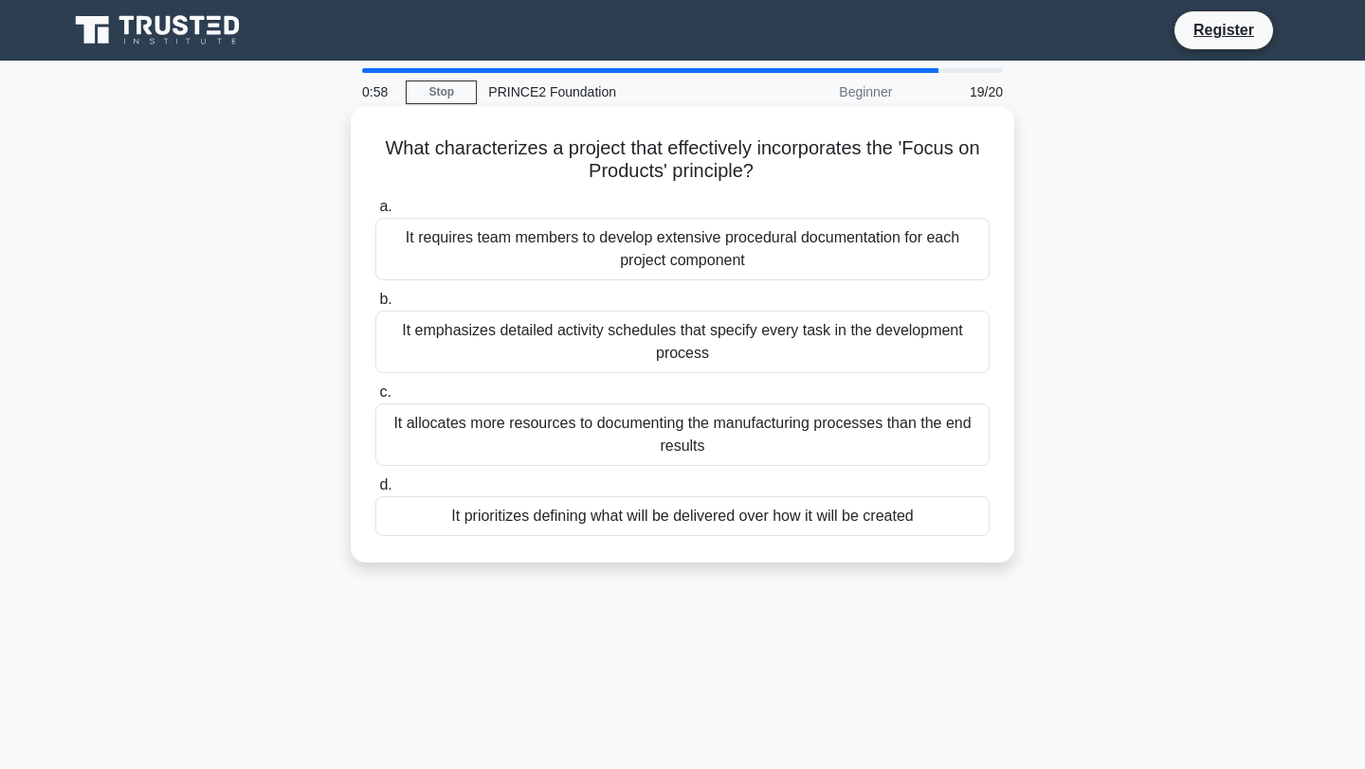
click at [821, 258] on div "It requires team members to develop extensive procedural documentation for each…" at bounding box center [682, 249] width 614 height 63
click at [375, 213] on input "a. It requires team members to develop extensive procedural documentation for e…" at bounding box center [375, 207] width 0 height 12
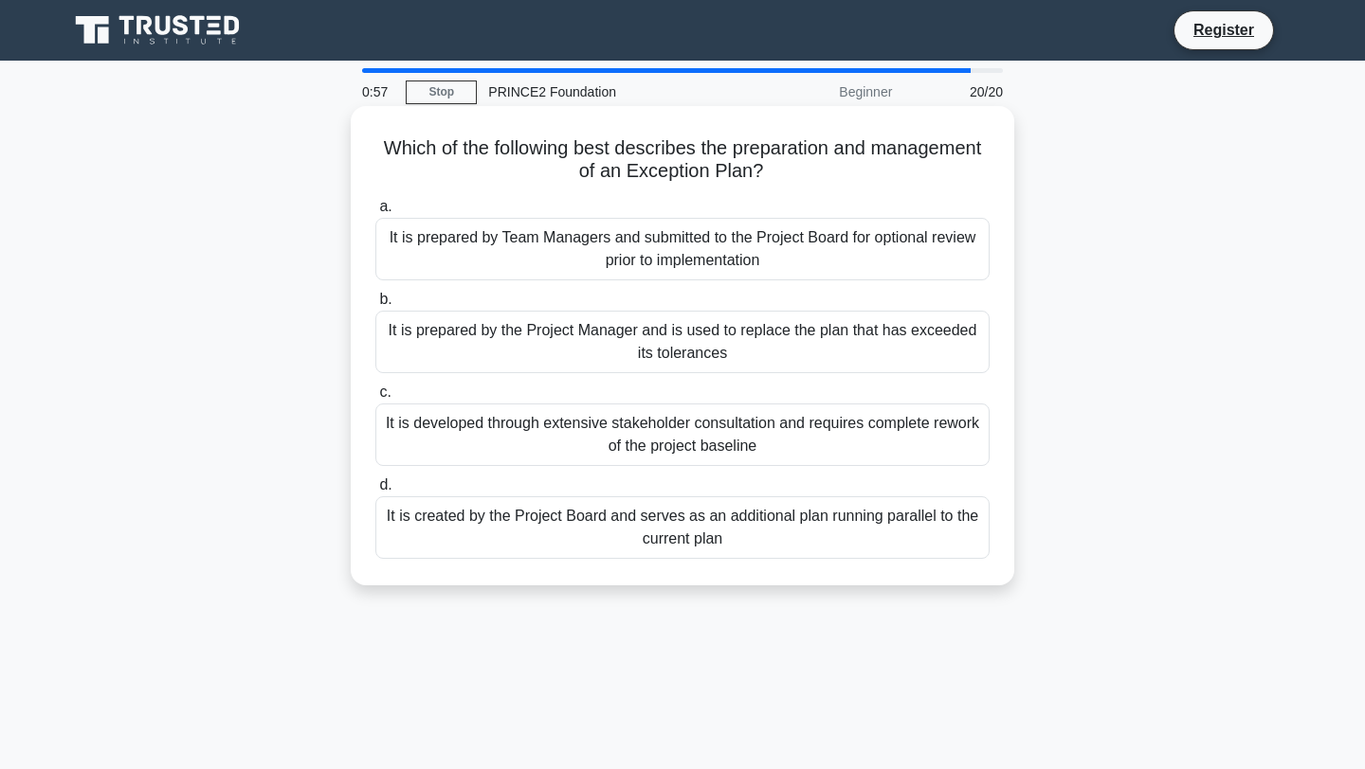
click at [782, 257] on div "It is prepared by Team Managers and submitted to the Project Board for optional…" at bounding box center [682, 249] width 614 height 63
click at [375, 213] on input "a. It is prepared by Team Managers and submitted to the Project Board for optio…" at bounding box center [375, 207] width 0 height 12
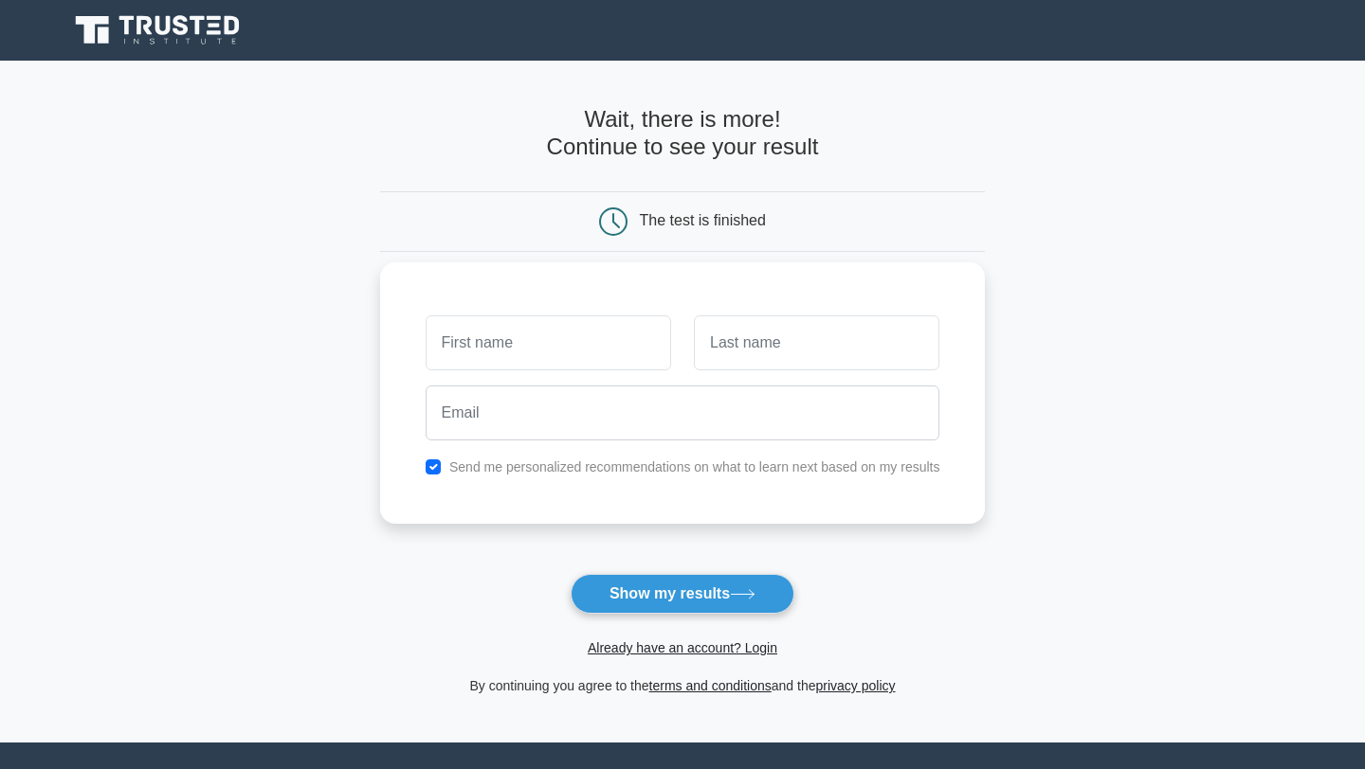
click at [582, 361] on input "text" at bounding box center [547, 343] width 245 height 55
type input "Bilal"
click at [755, 335] on input "text" at bounding box center [816, 343] width 245 height 55
type input "[PERSON_NAME]"
click at [619, 443] on div at bounding box center [682, 413] width 537 height 70
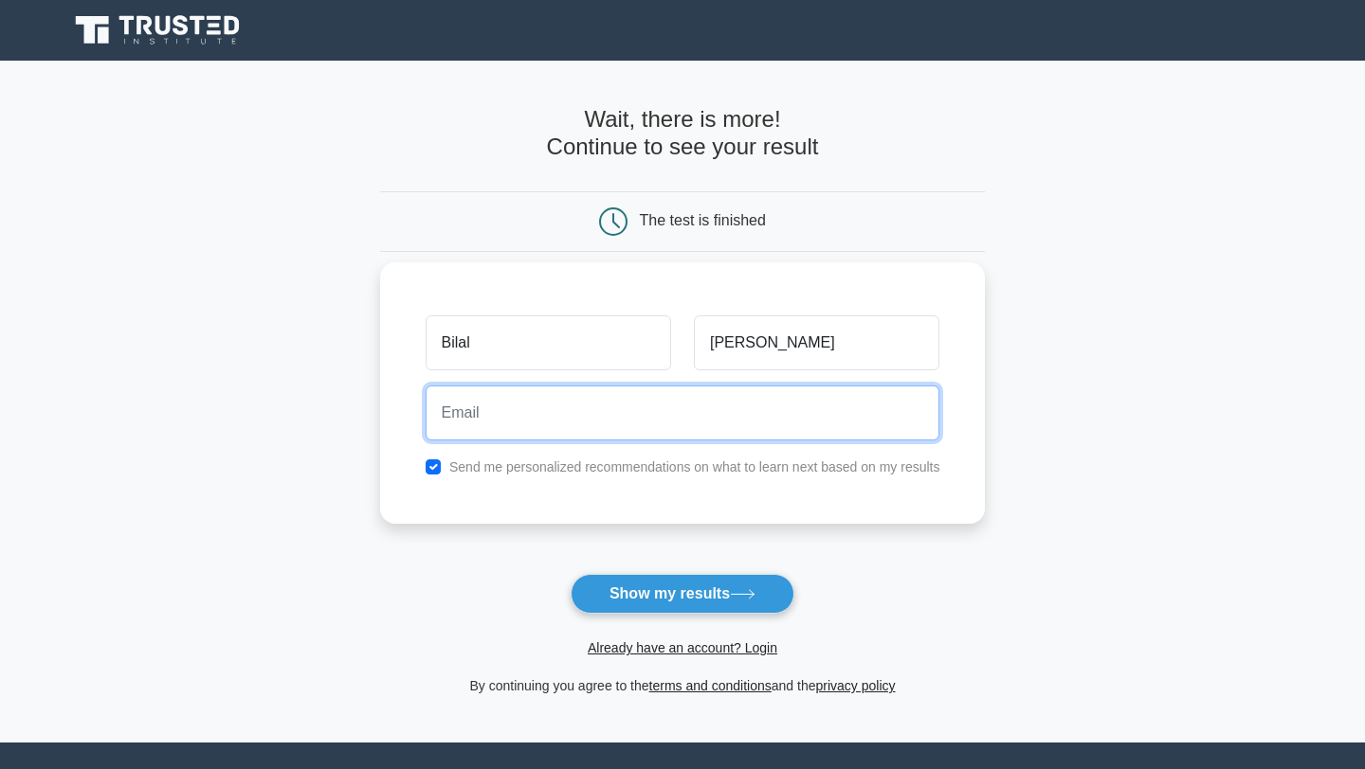
click at [635, 425] on input "email" at bounding box center [682, 413] width 515 height 55
type input "bilal.arjoon@gmail.com"
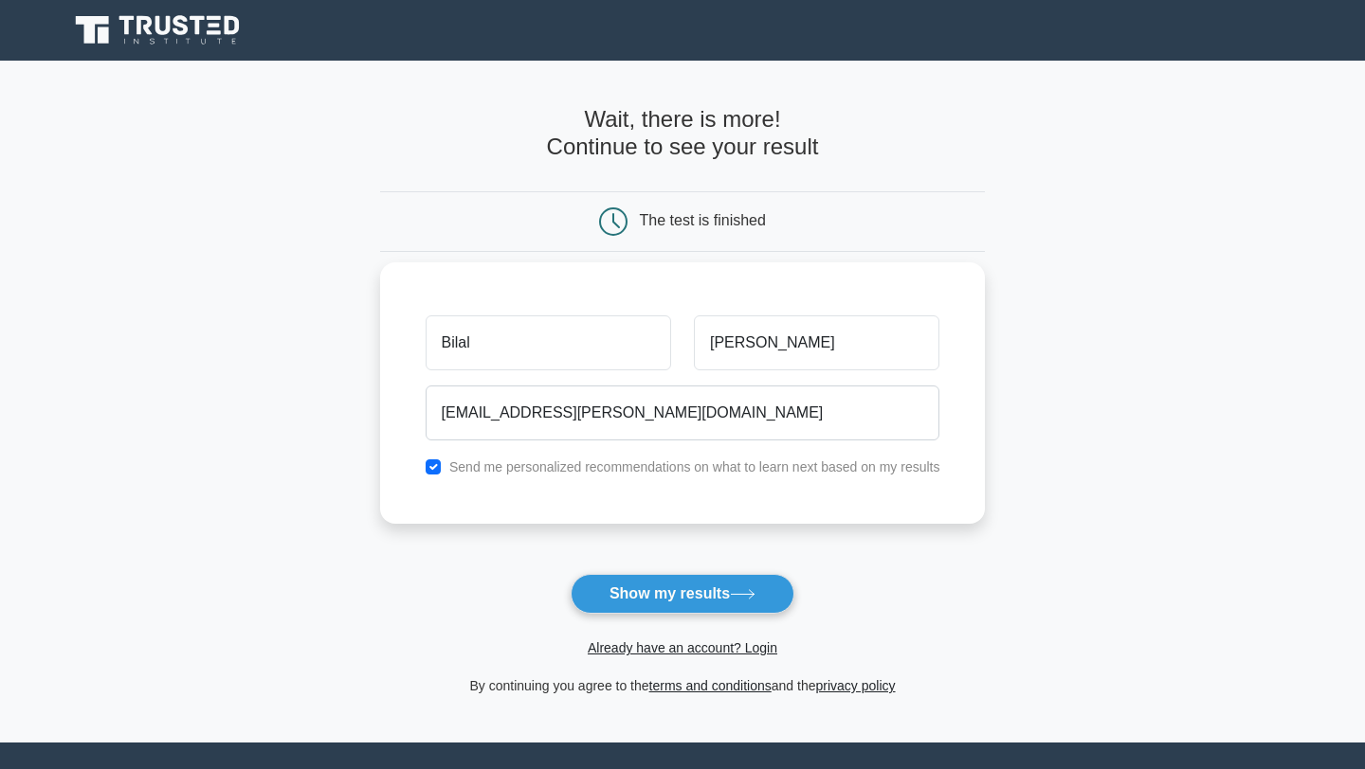
click at [443, 467] on div "Send me personalized recommendations on what to learn next based on my results" at bounding box center [682, 467] width 537 height 23
click at [437, 473] on input "checkbox" at bounding box center [432, 467] width 15 height 15
checkbox input "false"
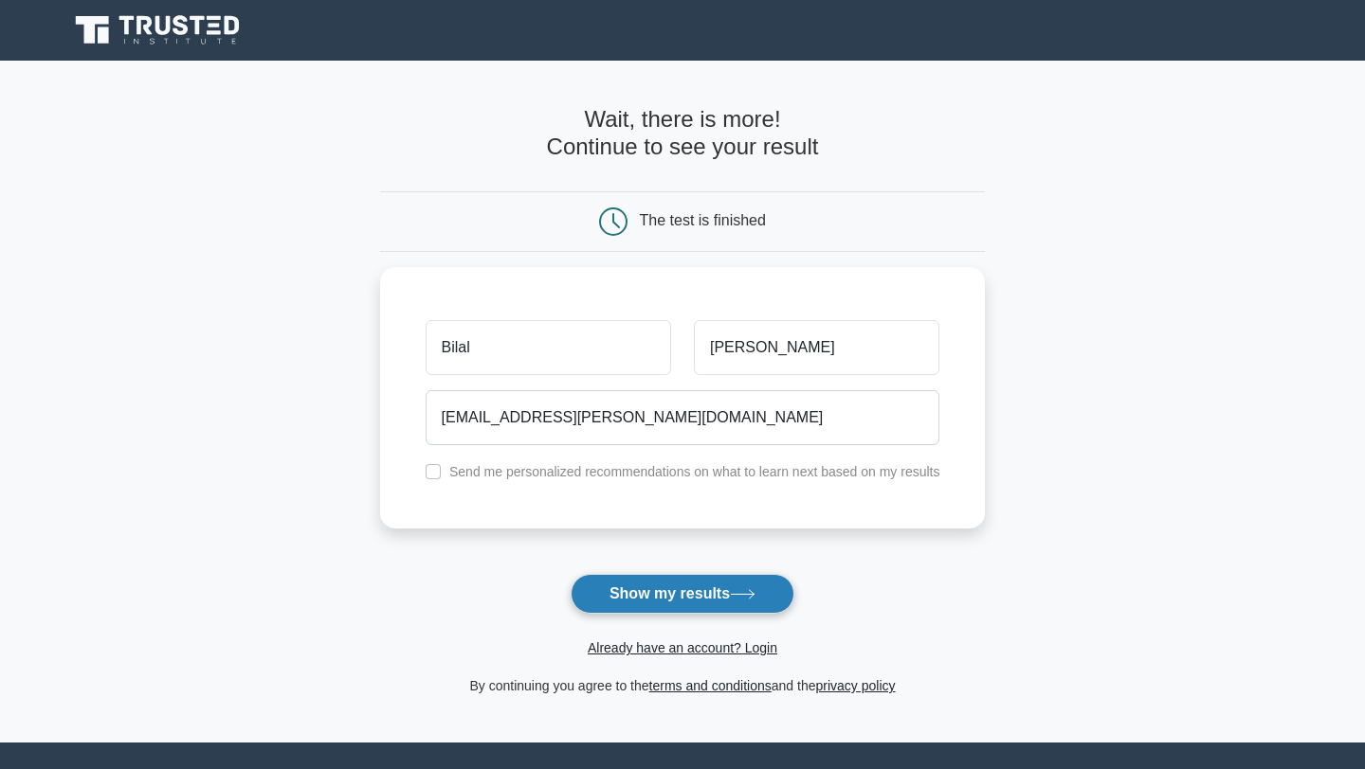
click at [661, 597] on button "Show my results" at bounding box center [682, 594] width 224 height 40
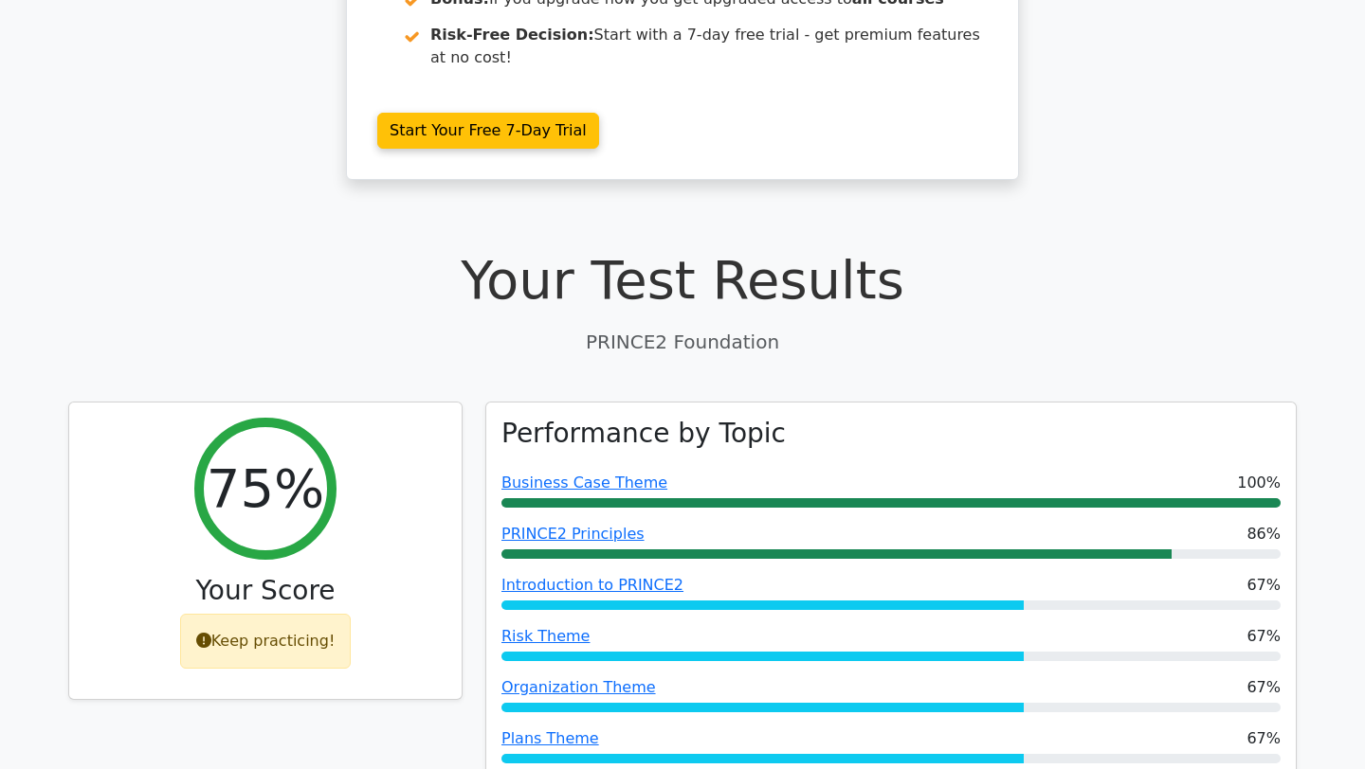
scroll to position [424, 0]
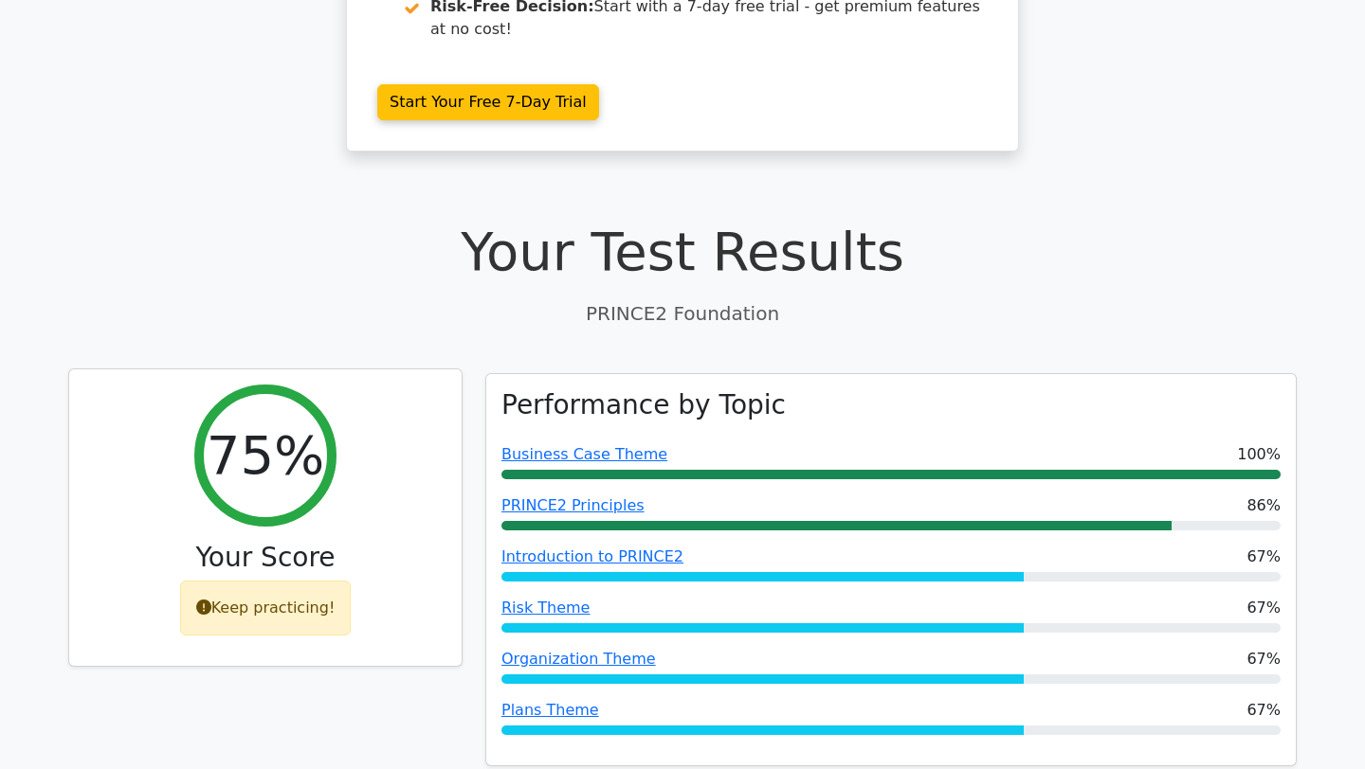
click at [211, 600] on icon at bounding box center [203, 607] width 15 height 15
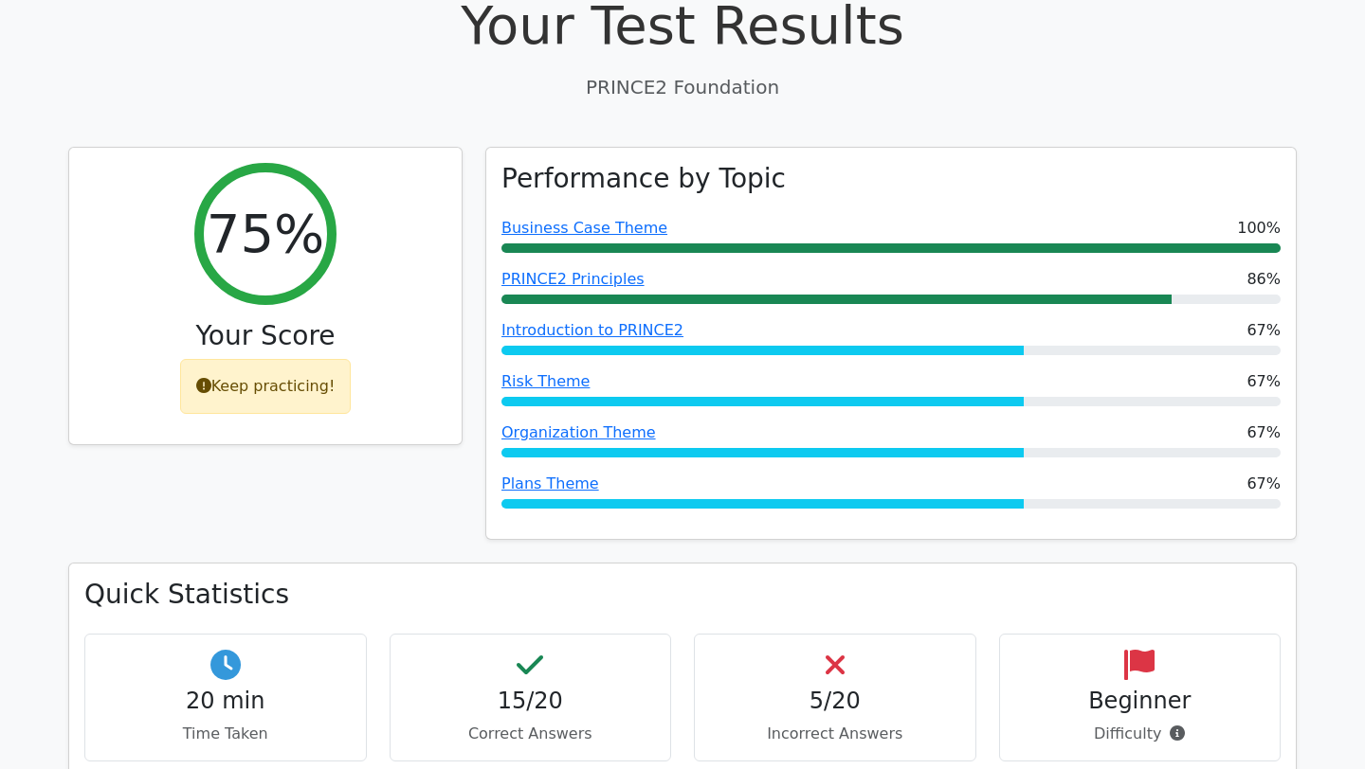
scroll to position [0, 0]
